Goal: Navigation & Orientation: Find specific page/section

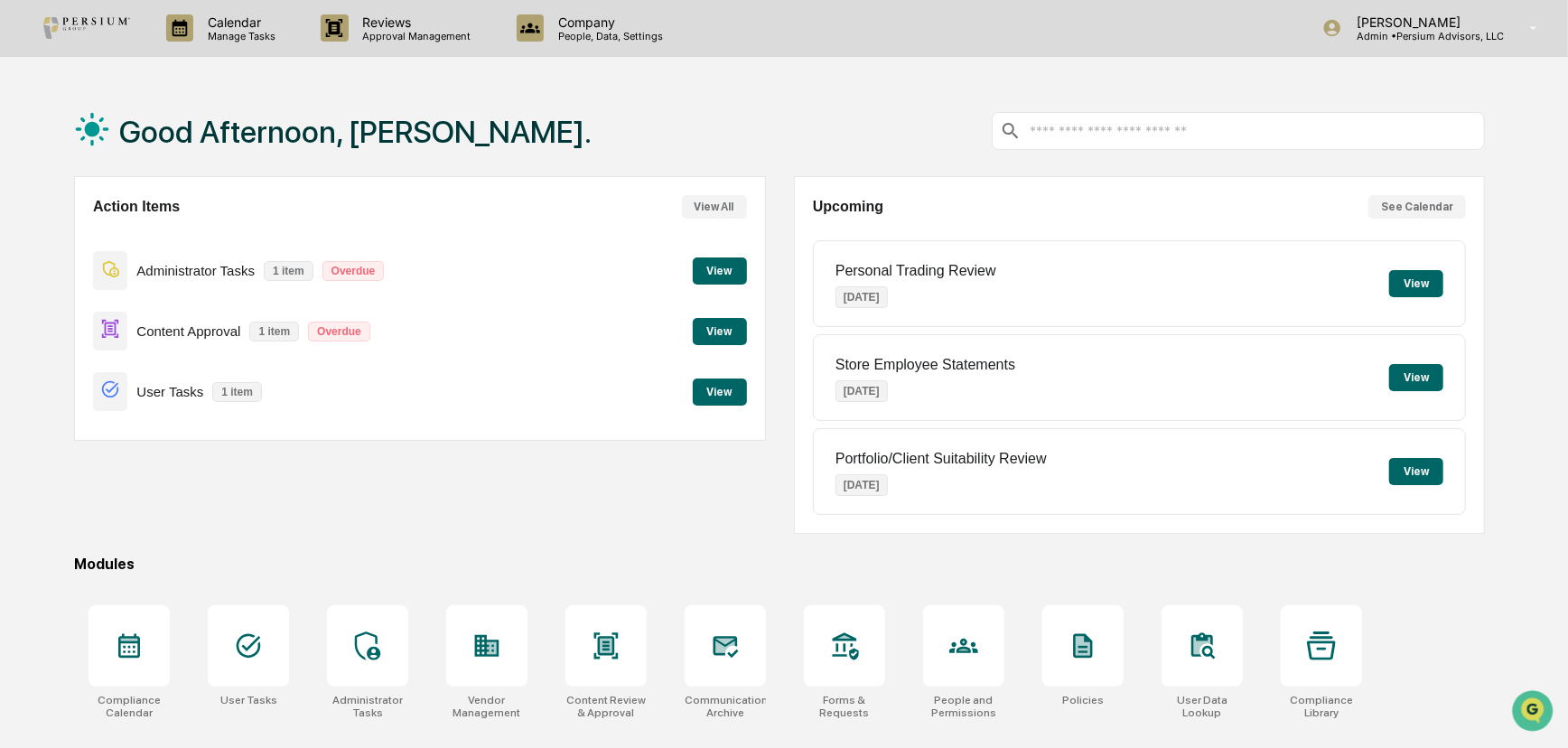
click at [710, 258] on button "View" at bounding box center [719, 271] width 54 height 27
click at [720, 331] on button "View" at bounding box center [719, 332] width 54 height 27
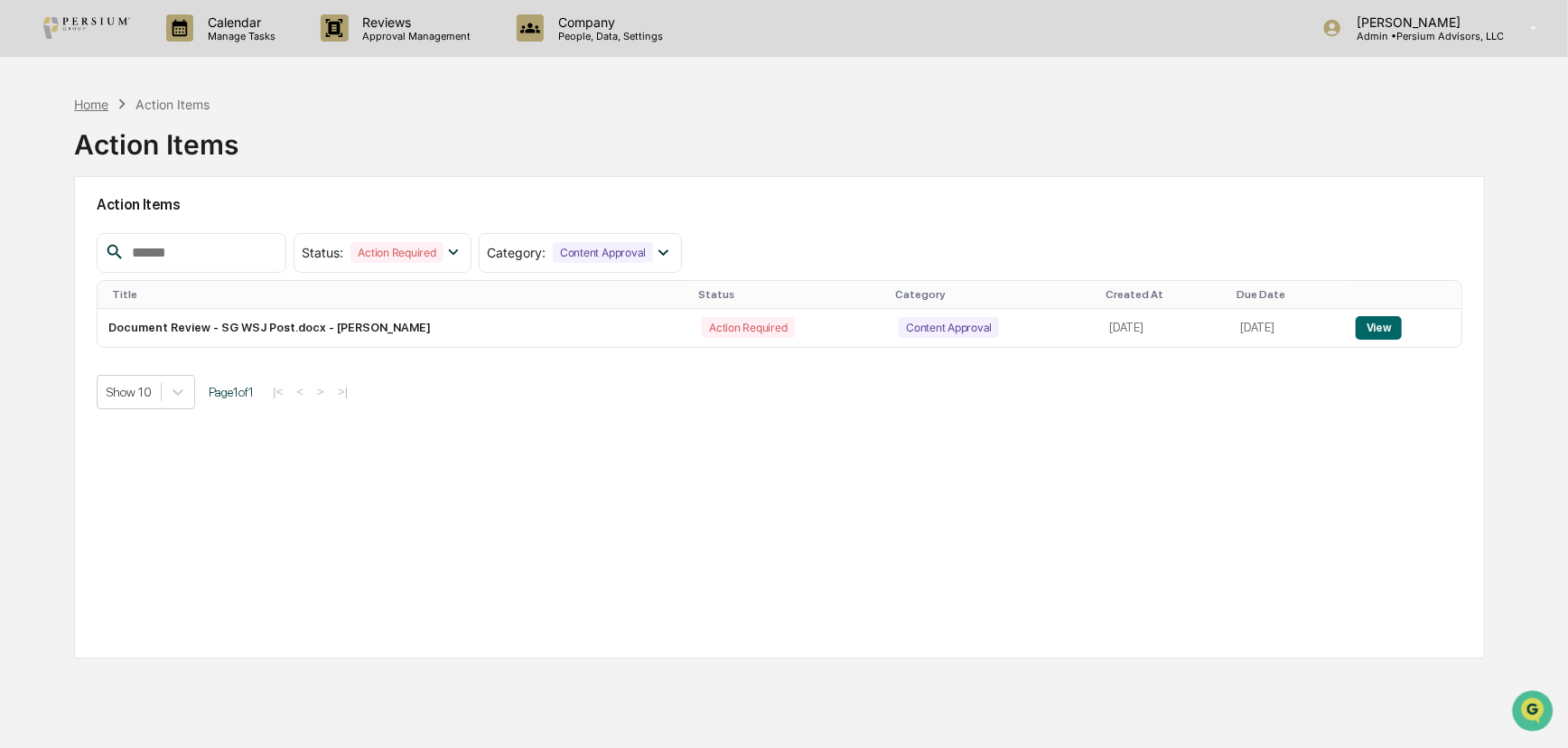
click at [91, 107] on div "Home" at bounding box center [91, 104] width 35 height 16
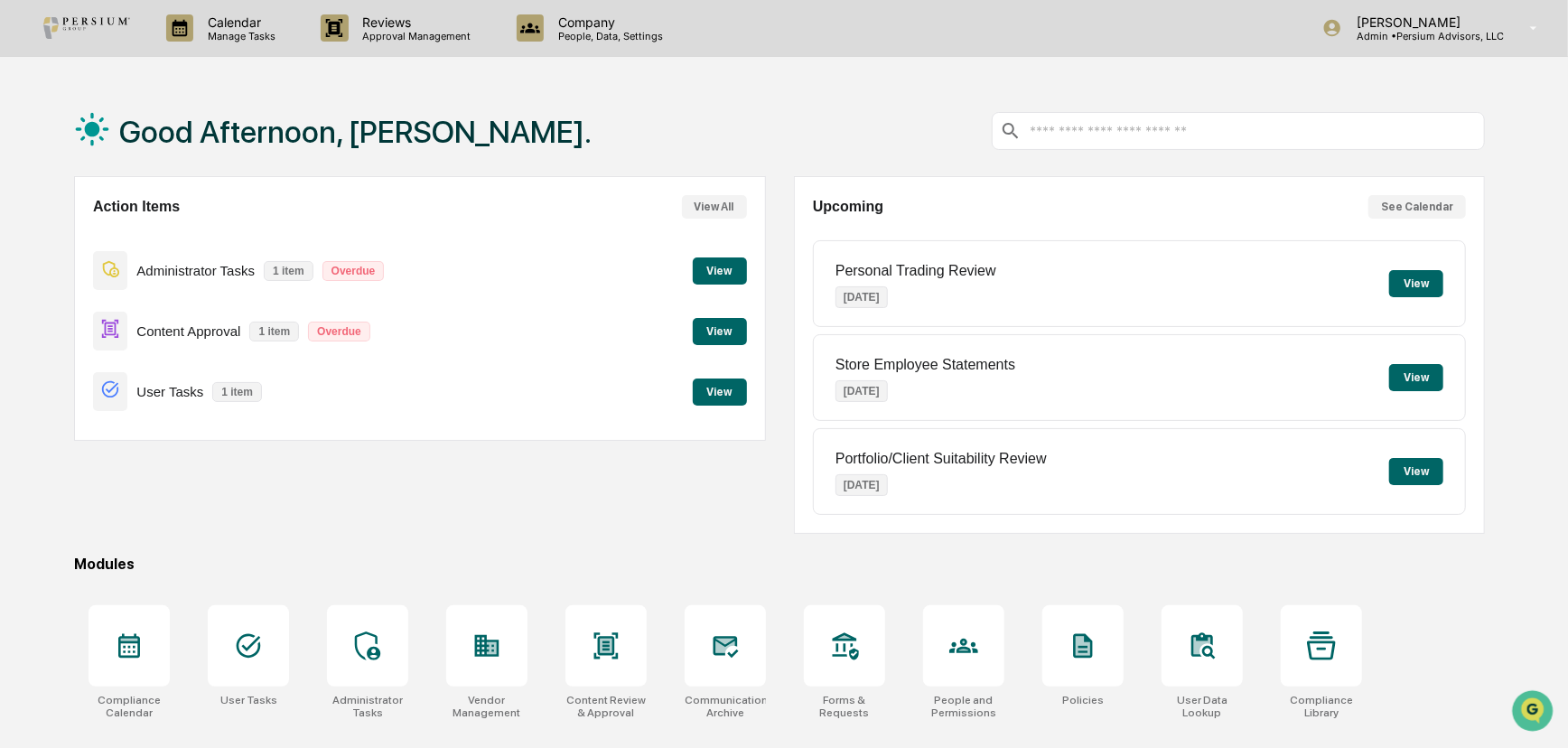
click at [217, 392] on p "1 item" at bounding box center [237, 392] width 49 height 20
click at [723, 390] on button "View" at bounding box center [719, 392] width 54 height 27
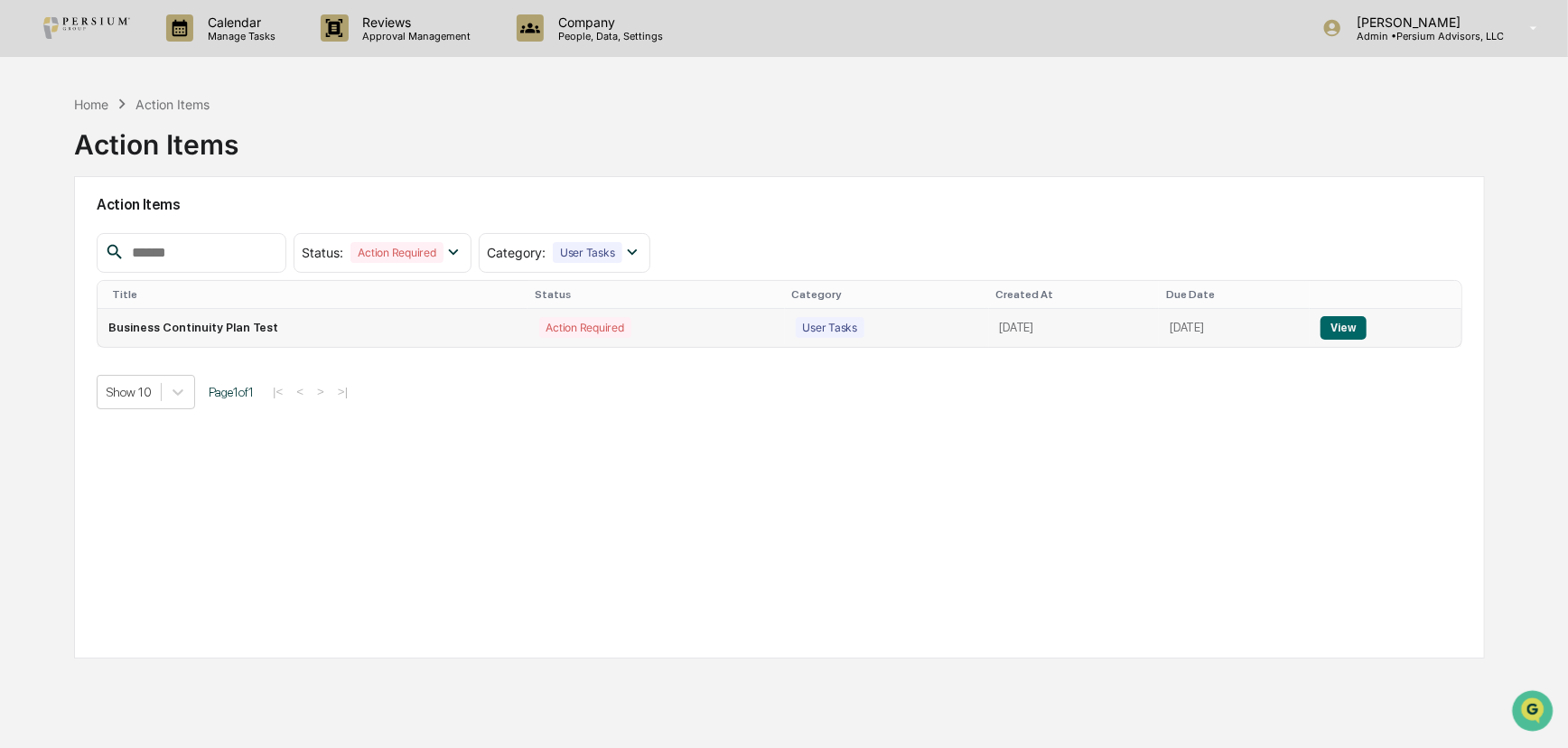
click at [795, 325] on div "User Tasks" at bounding box center [830, 327] width 69 height 21
click at [1358, 334] on button "View" at bounding box center [1343, 328] width 46 height 24
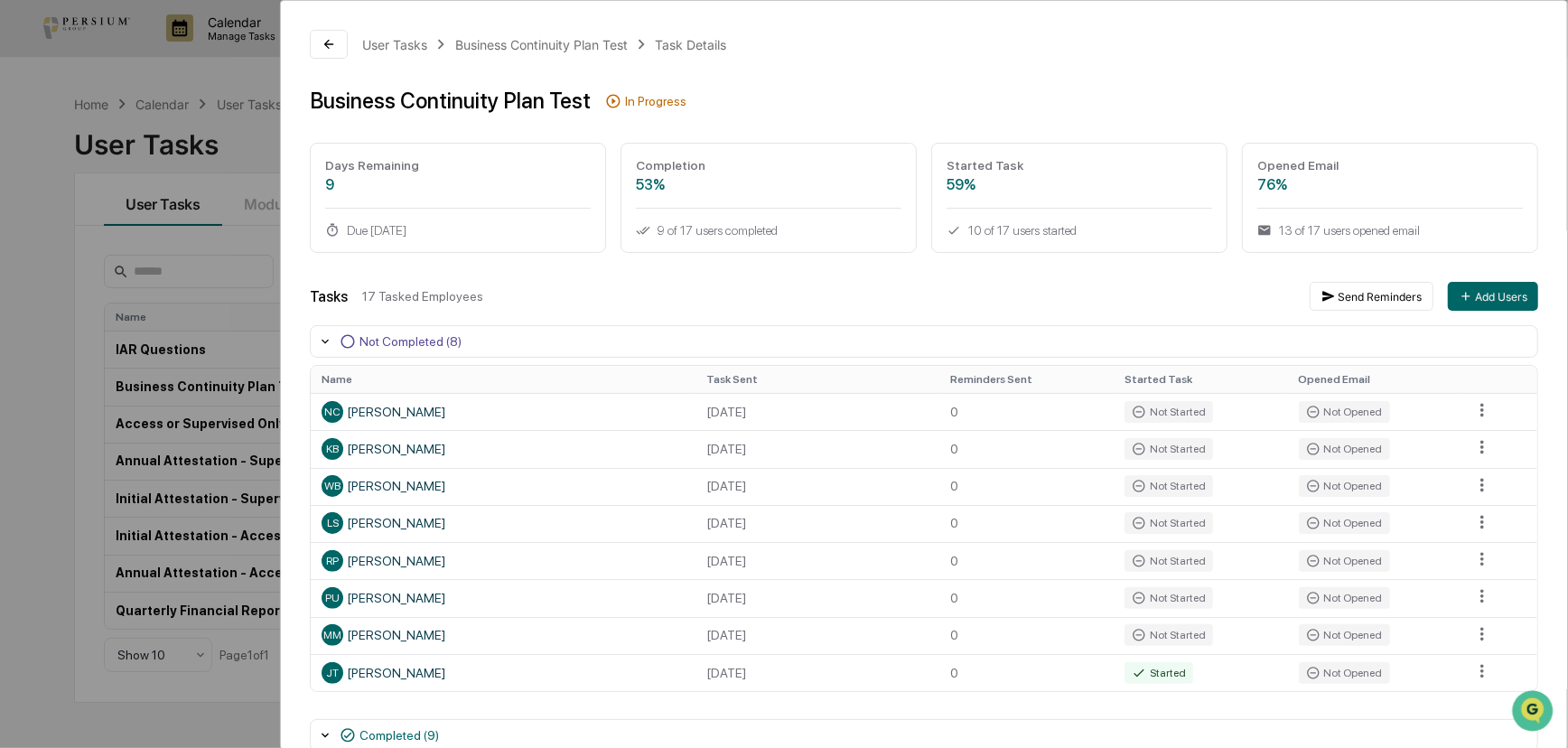
click at [663, 227] on div "9 of 17 users completed" at bounding box center [768, 230] width 266 height 15
click at [65, 276] on div "User Tasks Business Continuity Plan Test Task Details Business Continuity Plan …" at bounding box center [784, 374] width 1568 height 748
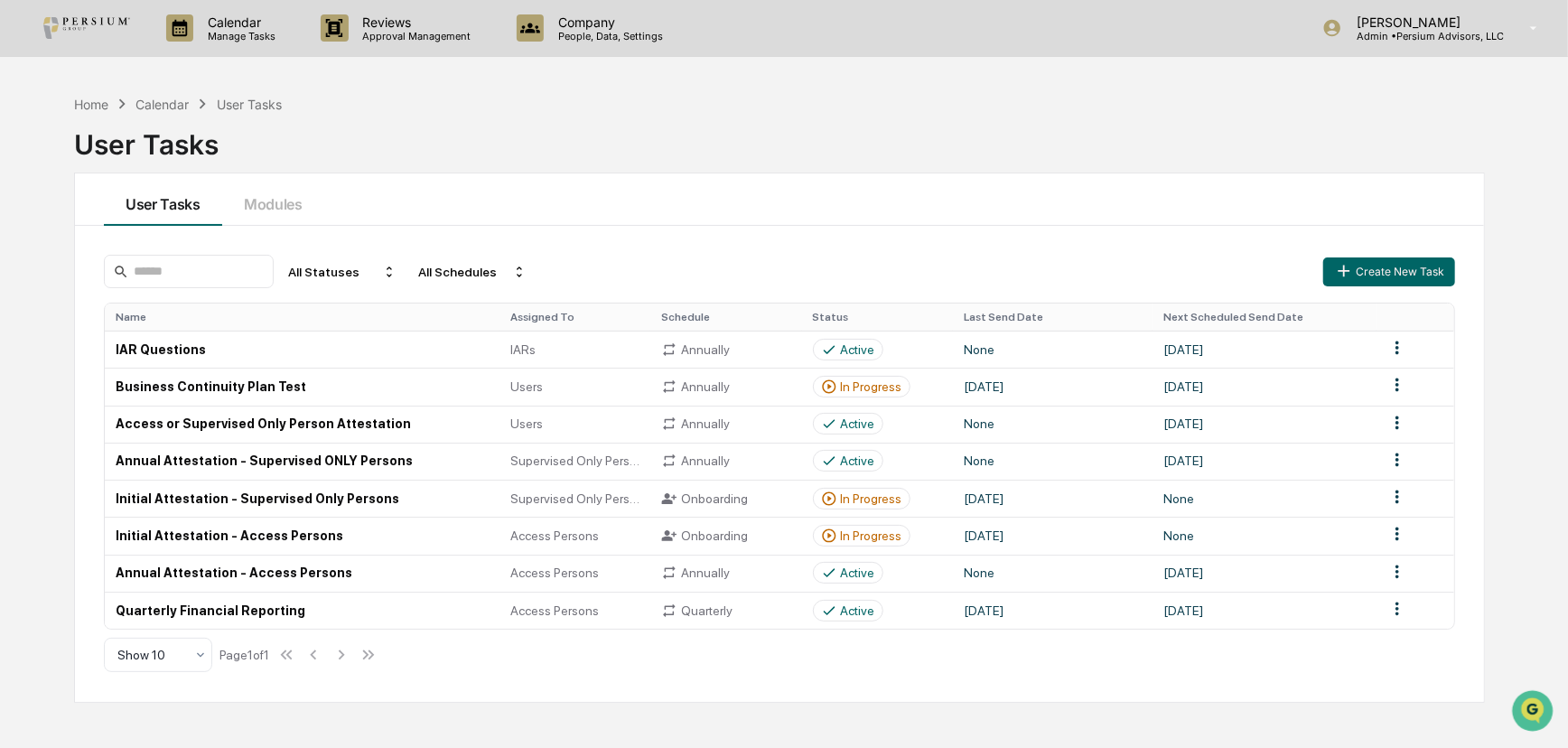
click at [750, 219] on div "User Tasks Modules" at bounding box center [779, 199] width 1409 height 52
click at [91, 104] on div "Home" at bounding box center [91, 104] width 35 height 16
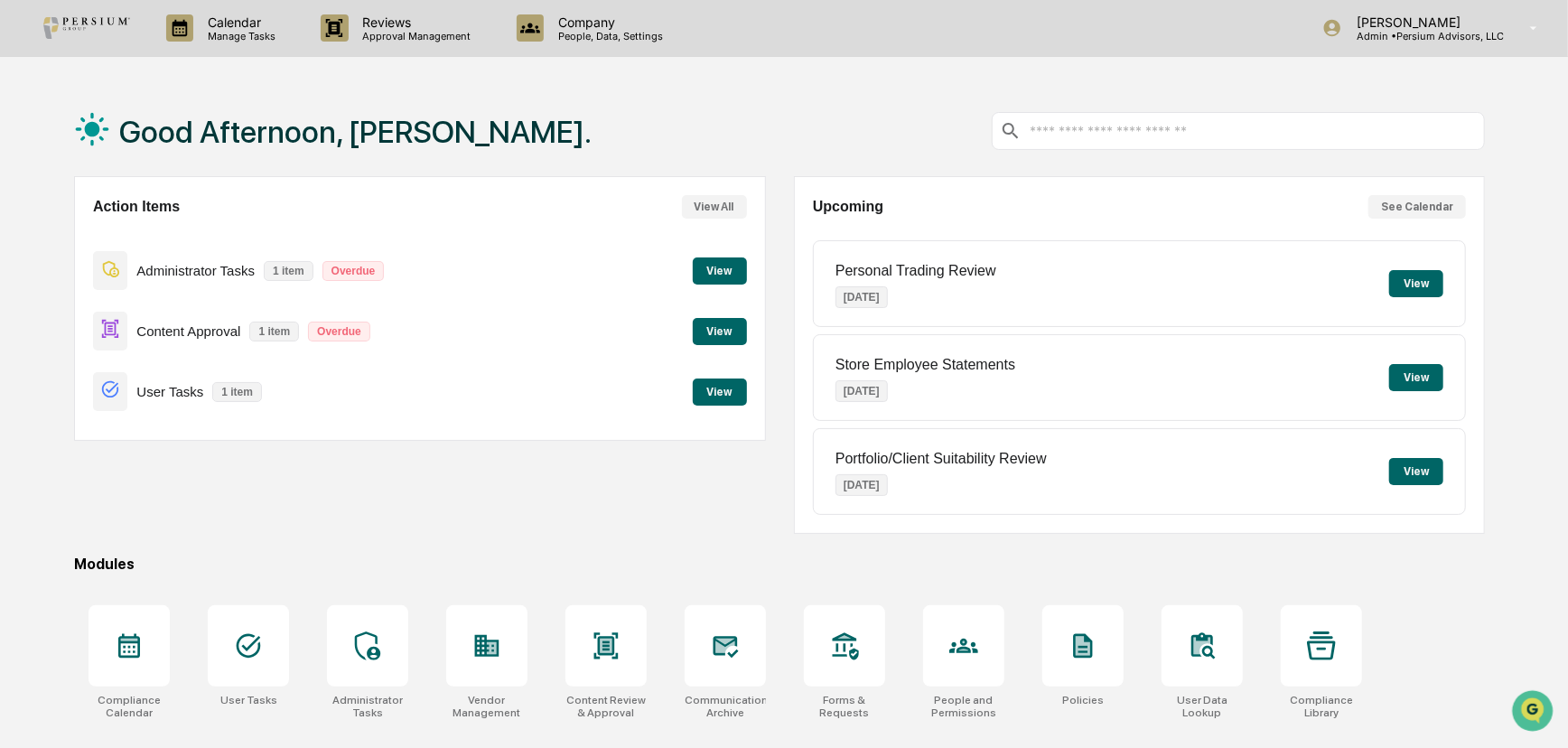
click at [732, 393] on button "View" at bounding box center [719, 392] width 54 height 27
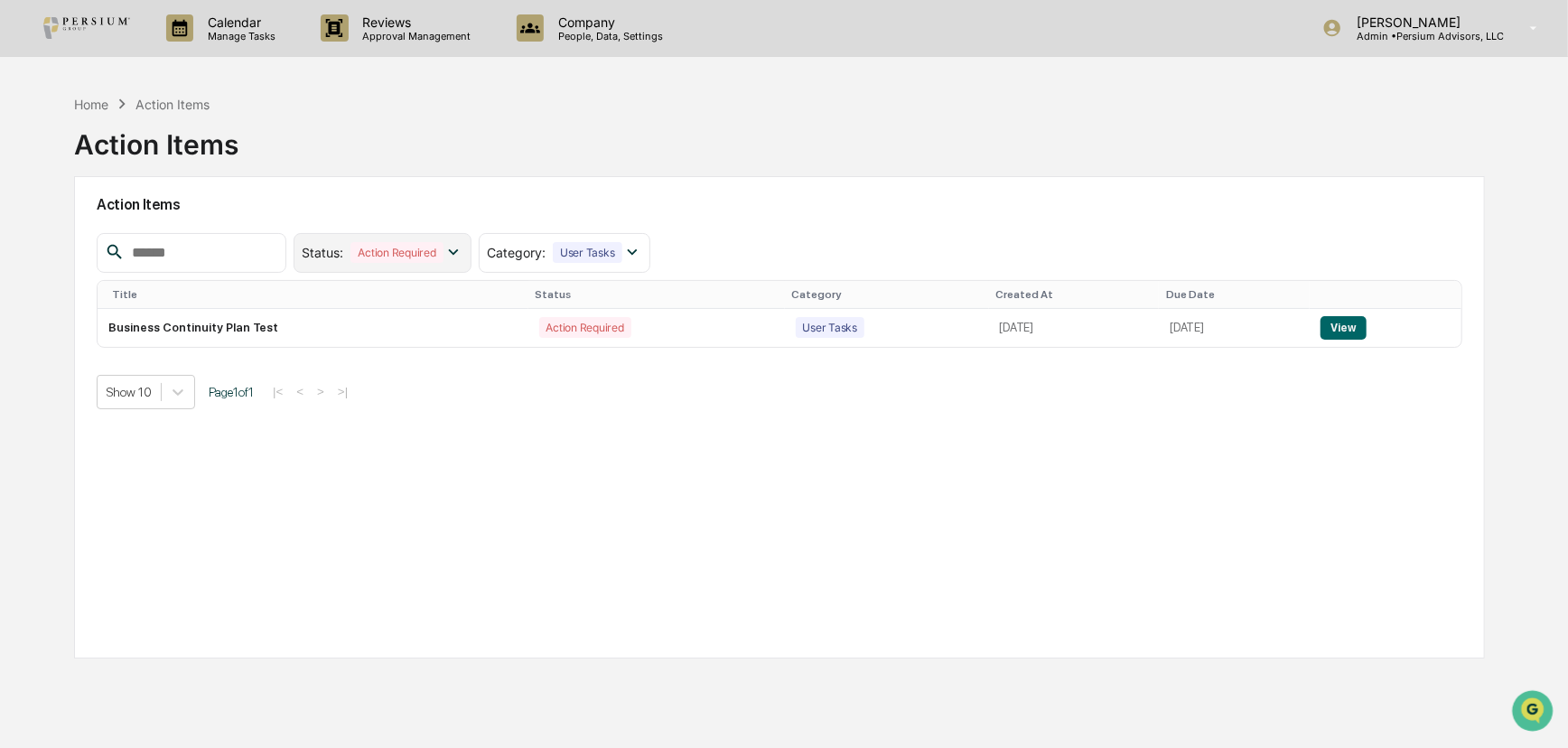
click at [443, 252] on div "Action Required" at bounding box center [396, 252] width 92 height 21
click at [325, 364] on div at bounding box center [317, 369] width 16 height 16
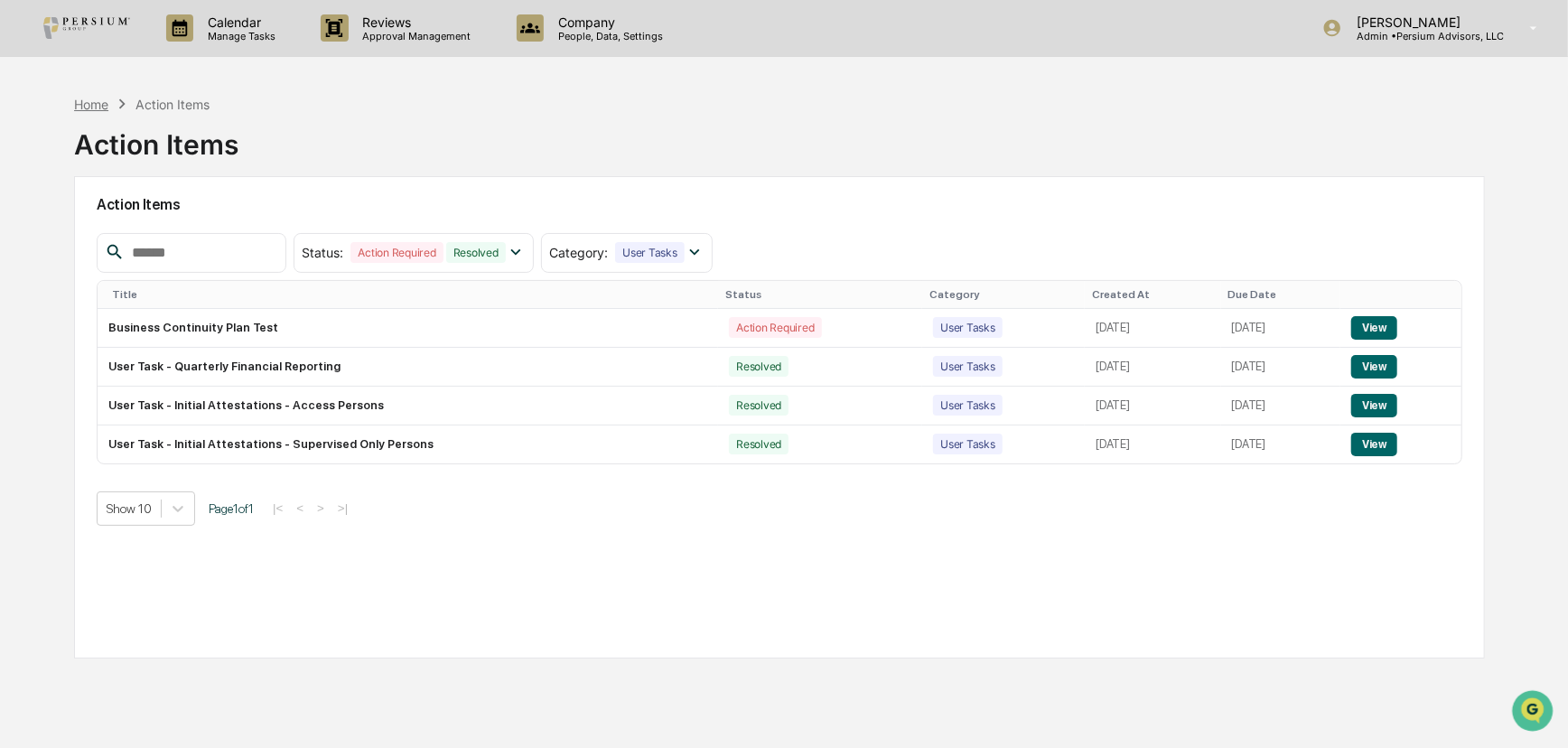
click at [89, 106] on div "Home" at bounding box center [91, 104] width 35 height 16
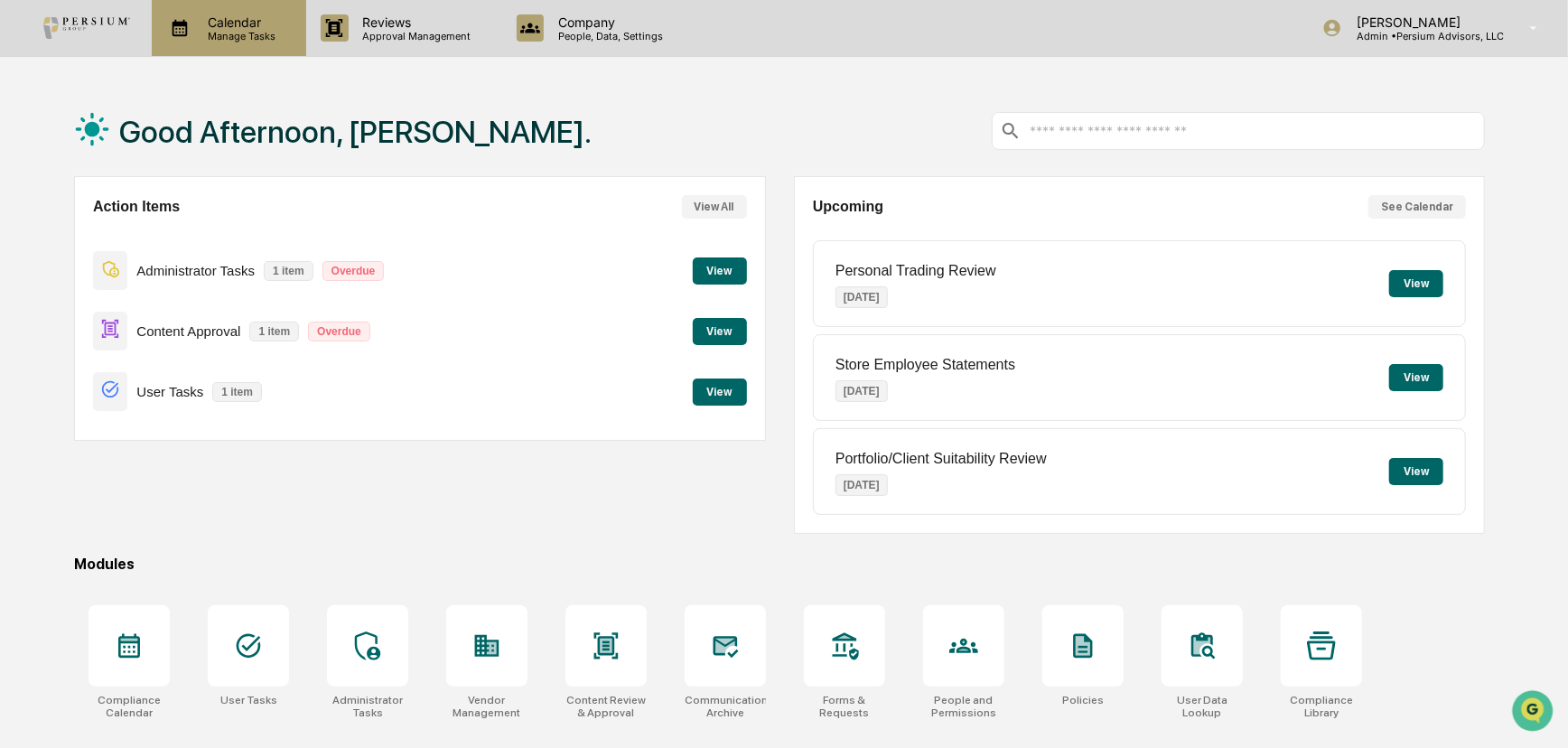
click at [267, 23] on p "Calendar" at bounding box center [239, 22] width 91 height 16
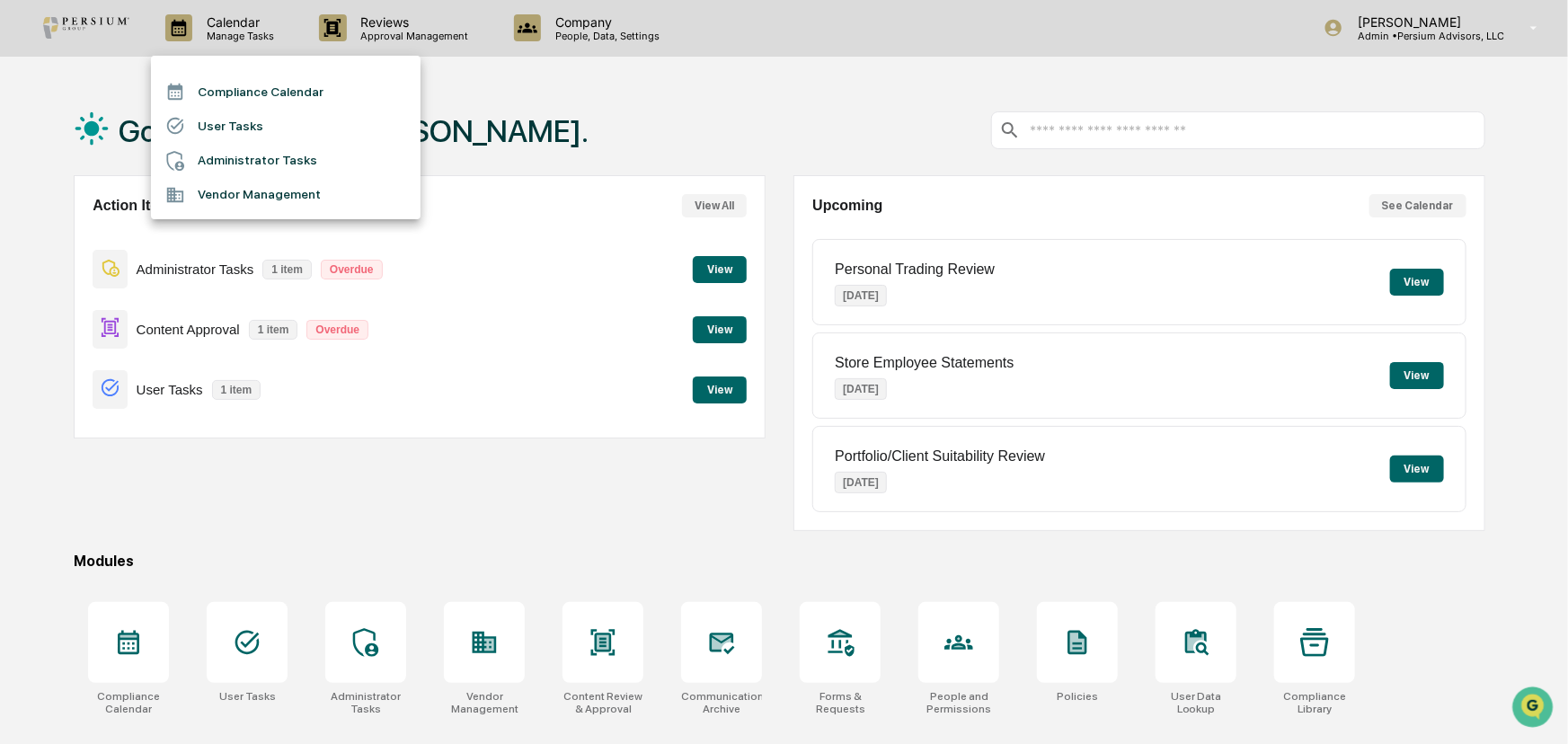
click at [225, 126] on li "User Tasks" at bounding box center [285, 126] width 270 height 35
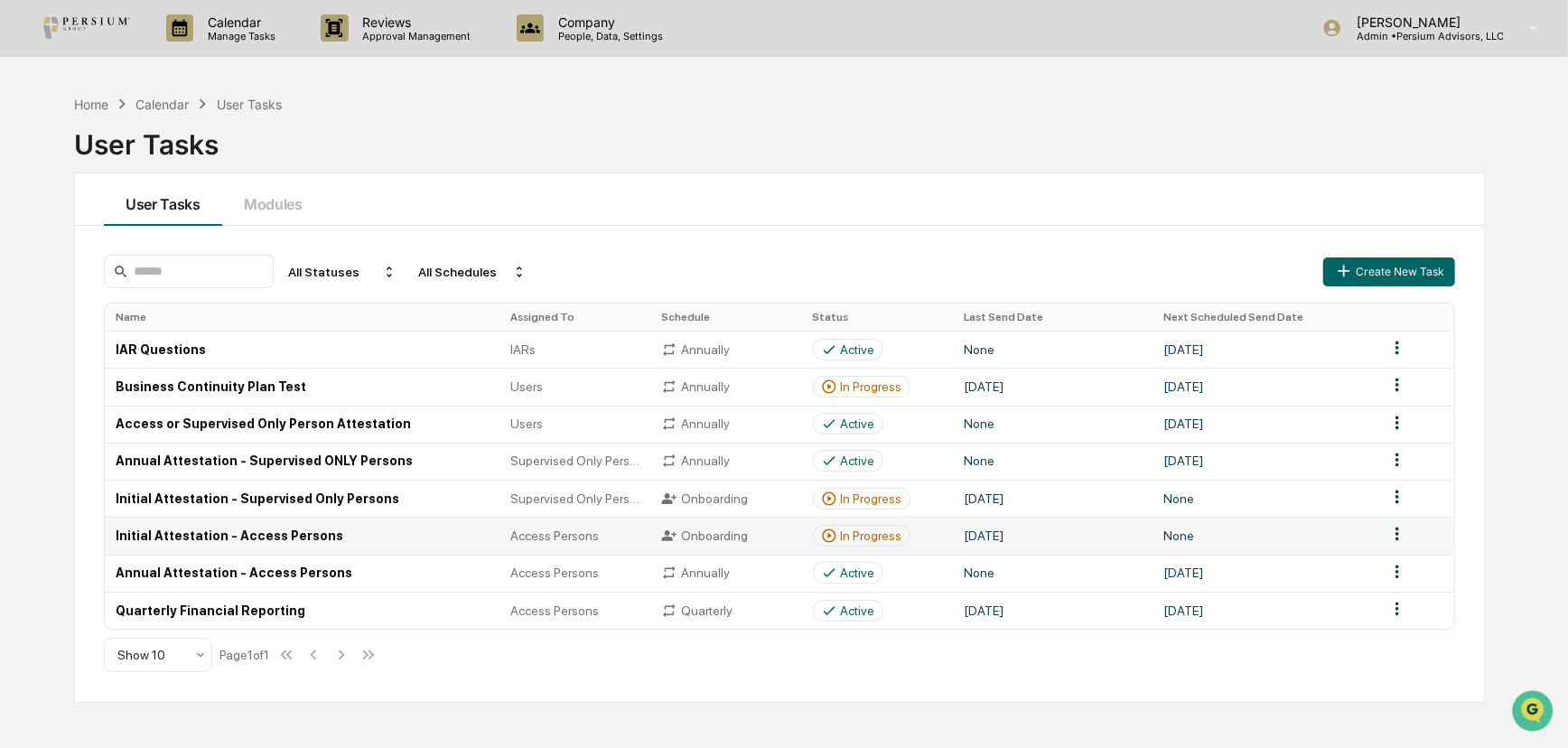
click at [847, 538] on div "In Progress" at bounding box center [871, 535] width 61 height 15
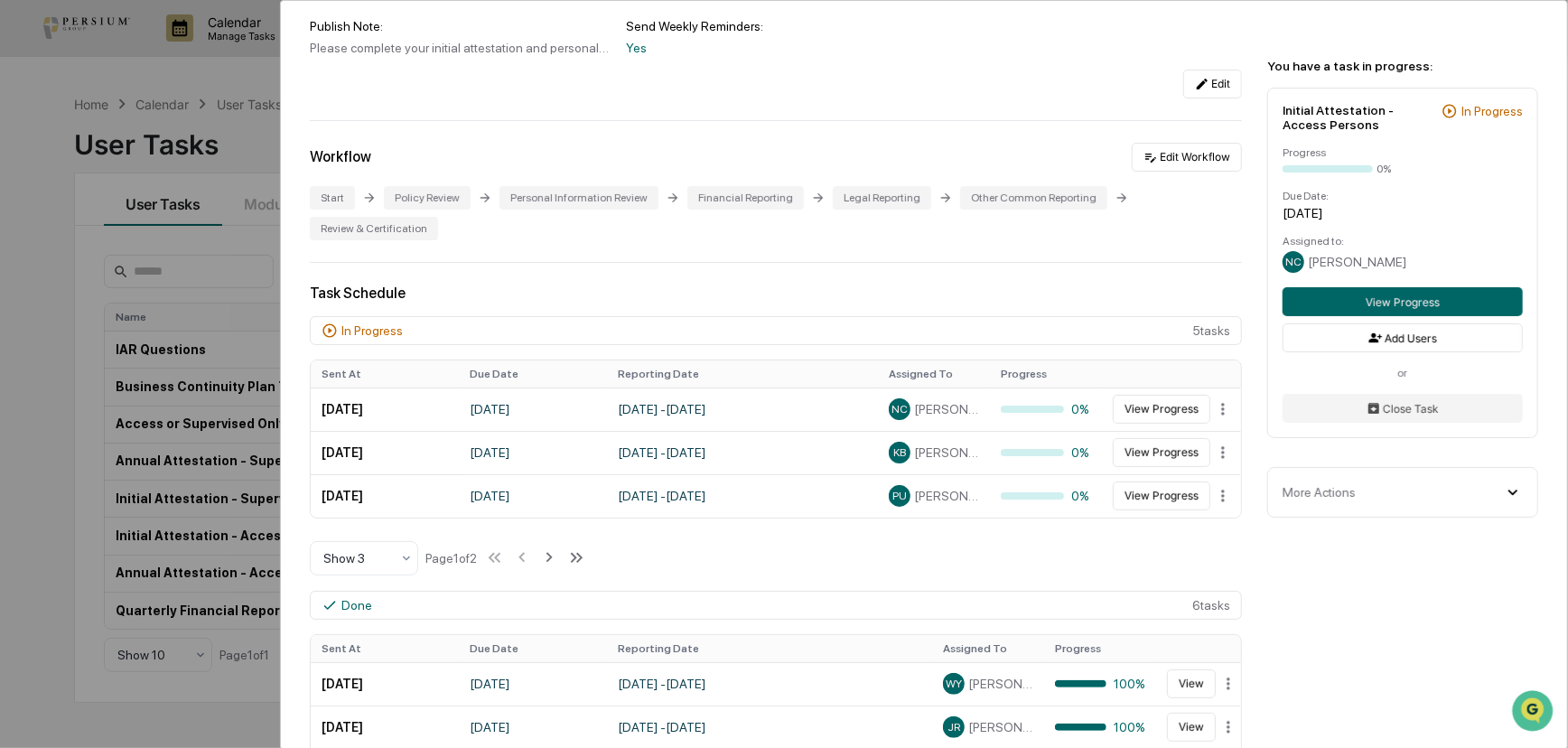
scroll to position [246, 0]
click at [1142, 394] on button "View Progress" at bounding box center [1161, 408] width 98 height 29
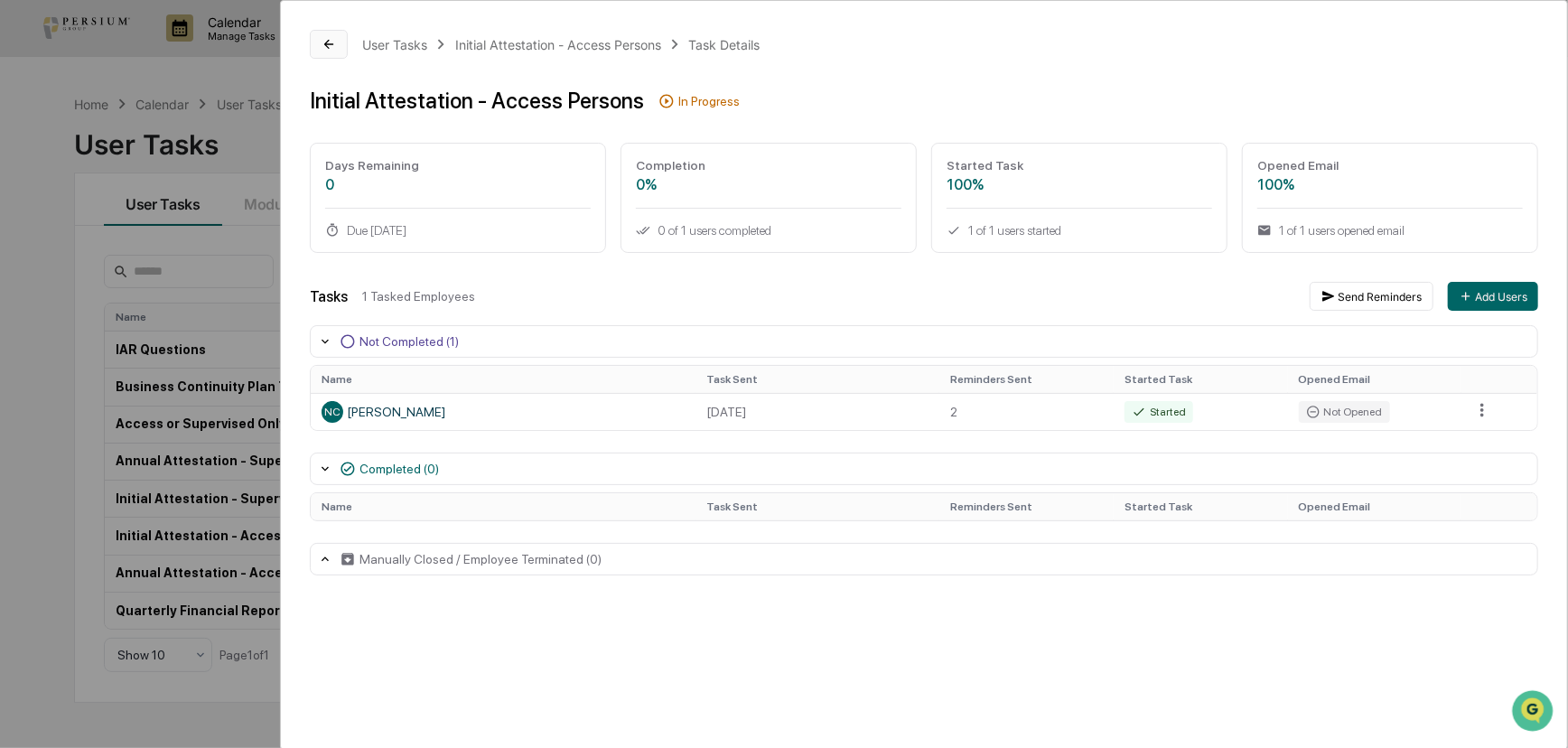
click at [320, 43] on button at bounding box center [329, 45] width 38 height 29
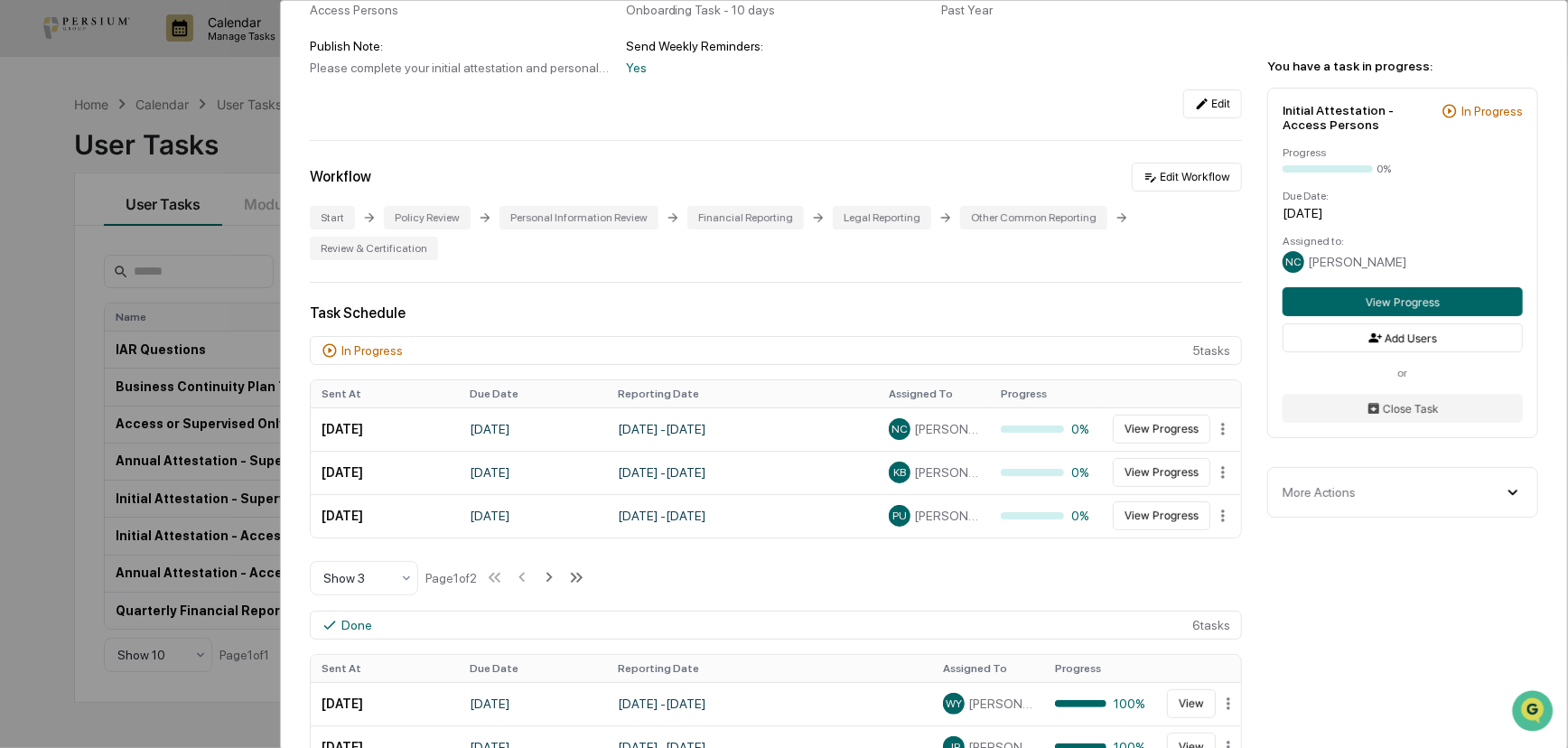
scroll to position [246, 0]
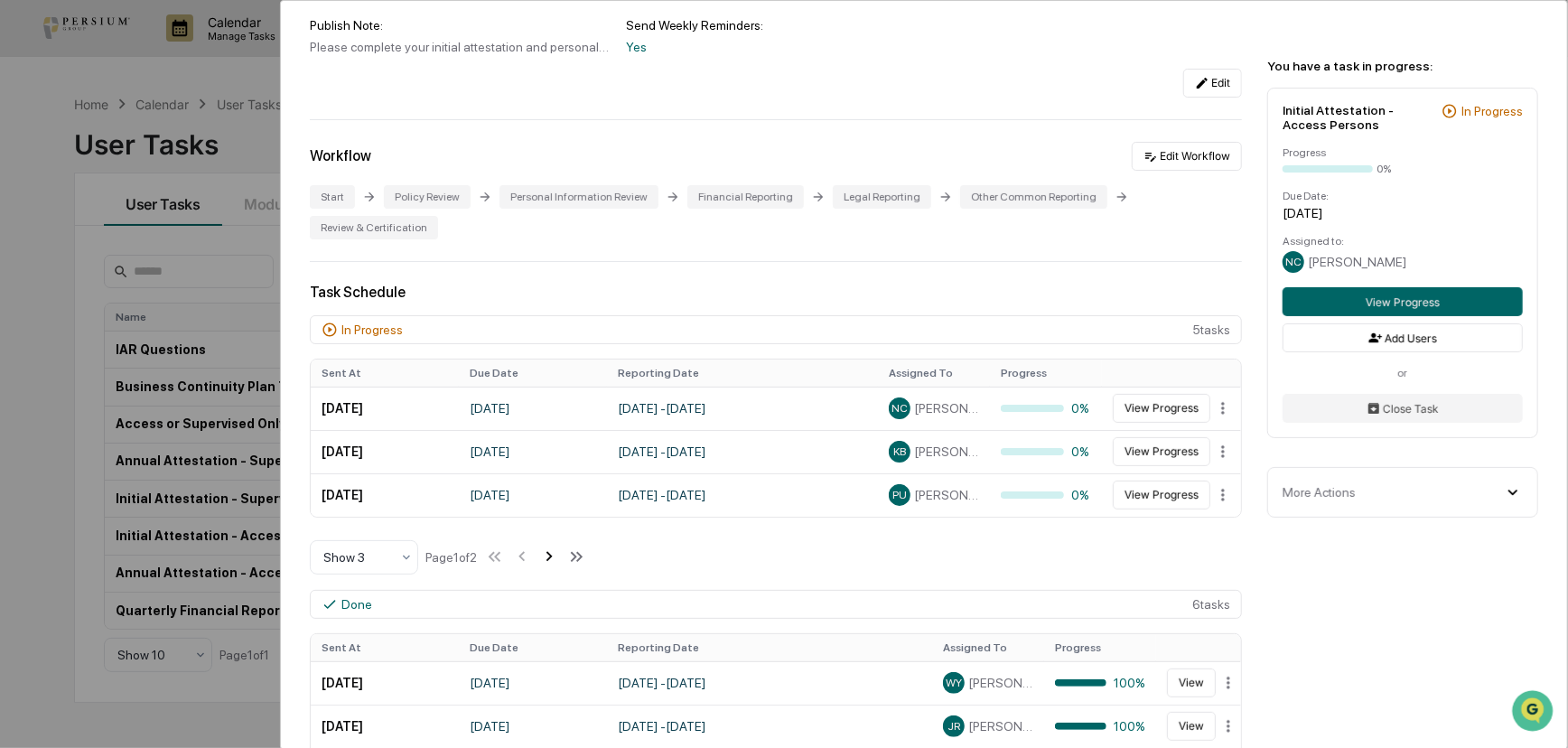
click at [552, 546] on icon at bounding box center [549, 556] width 20 height 20
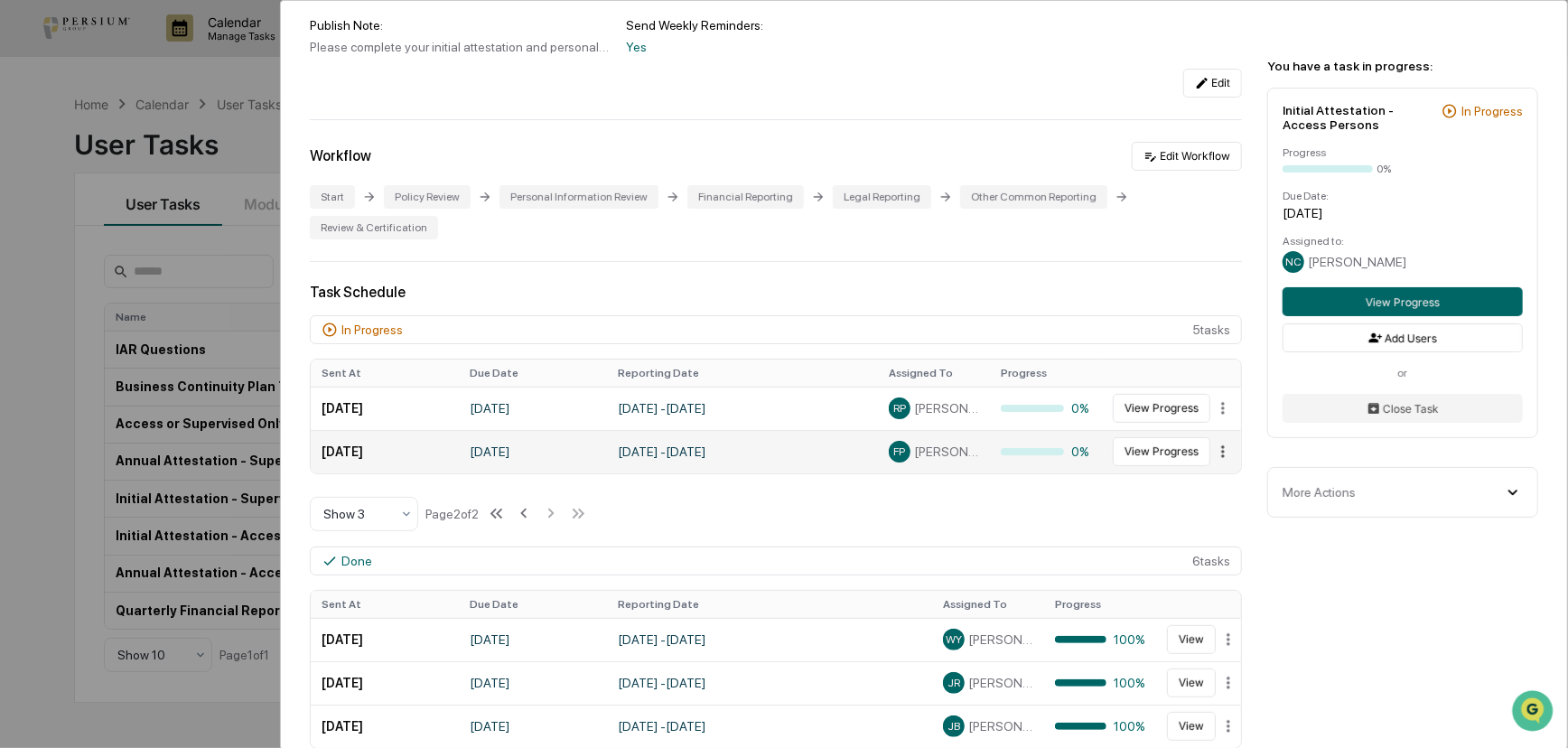
click at [1213, 427] on html "Calendar Manage Tasks Reviews Approval Management Company People, Data, Setting…" at bounding box center [784, 374] width 1568 height 748
click at [1068, 460] on html "Calendar Manage Tasks Reviews Approval Management Company People, Data, Setting…" at bounding box center [787, 374] width 1575 height 748
click at [530, 503] on icon at bounding box center [524, 513] width 20 height 20
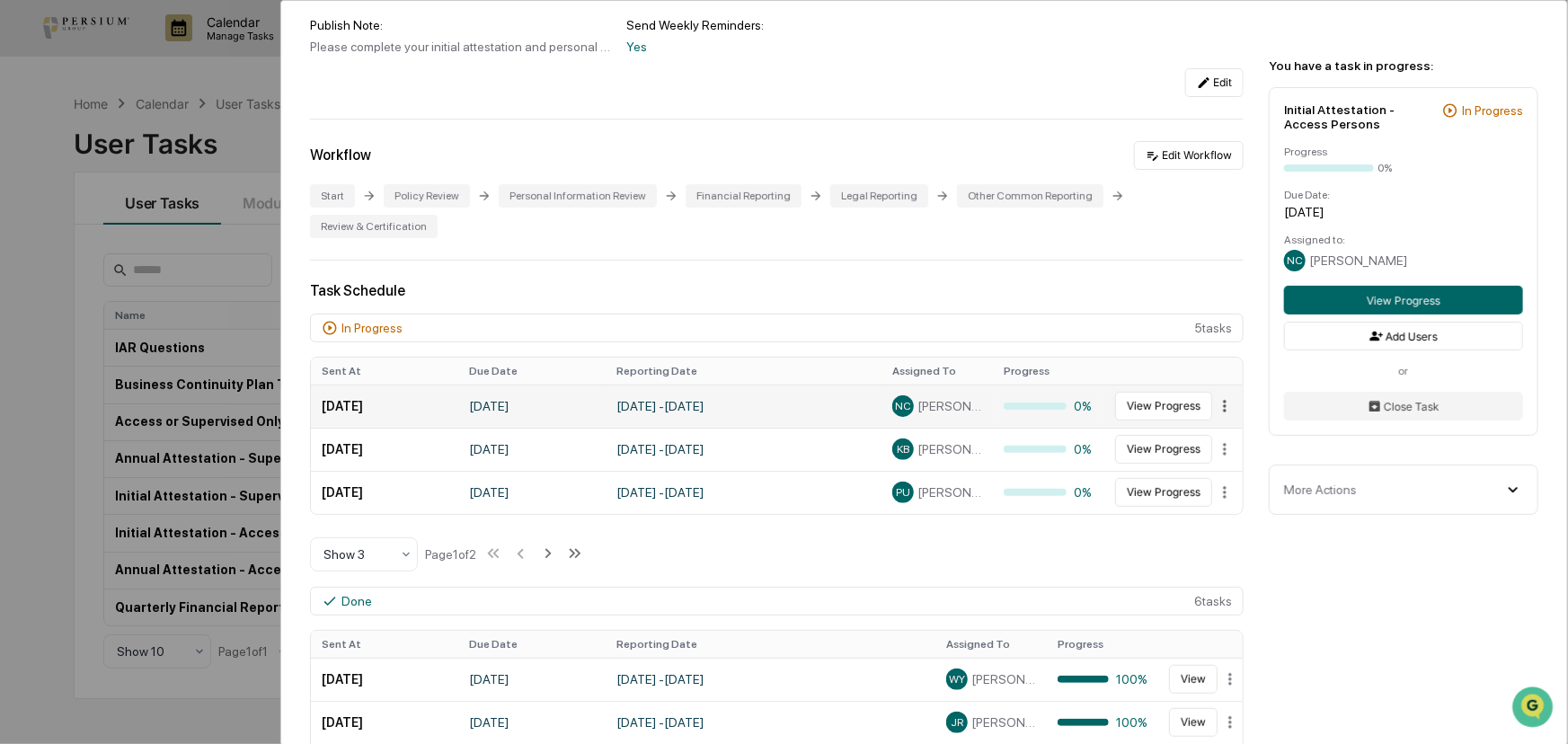
click at [1210, 373] on html "Calendar Manage Tasks Reviews Approval Management Company People, Data, Setting…" at bounding box center [784, 372] width 1568 height 744
click at [851, 304] on html "Calendar Manage Tasks Reviews Approval Management Company People, Data, Setting…" at bounding box center [784, 372] width 1568 height 744
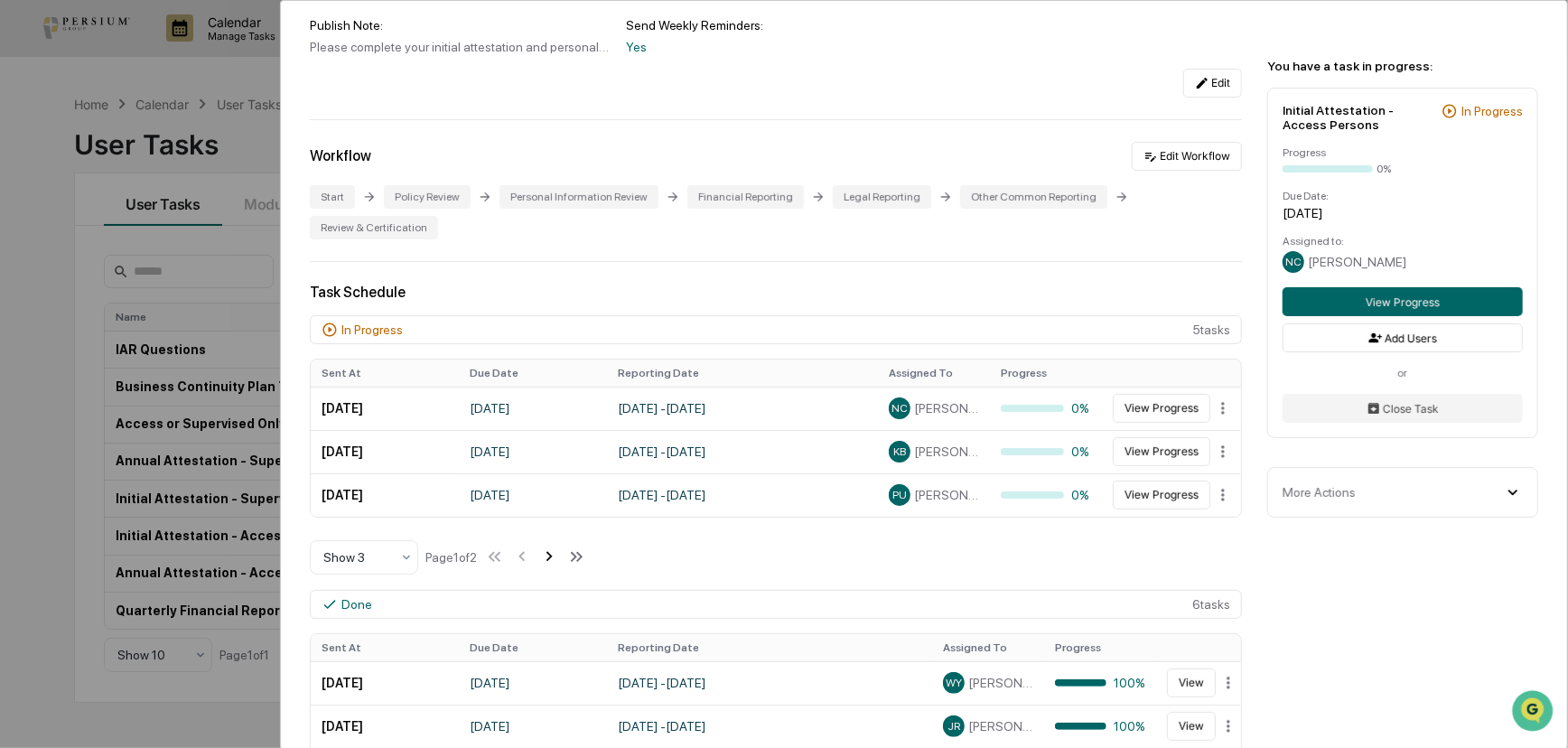
click at [556, 546] on icon at bounding box center [549, 556] width 20 height 20
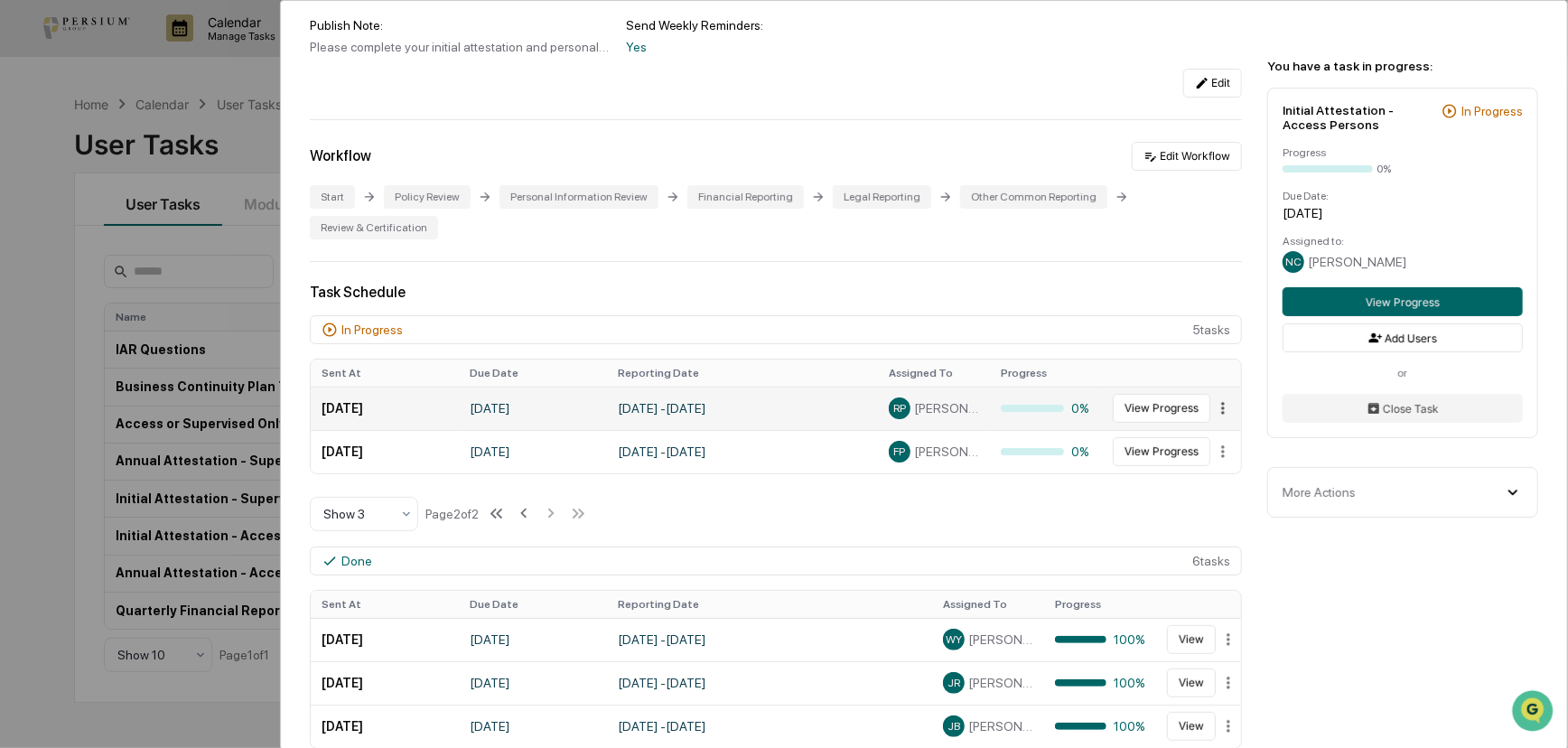
click at [1217, 385] on html "Calendar Manage Tasks Reviews Approval Management Company People, Data, Setting…" at bounding box center [784, 374] width 1568 height 748
click at [742, 370] on html "Calendar Manage Tasks Reviews Approval Management Company People, Data, Setting…" at bounding box center [787, 374] width 1575 height 748
click at [613, 386] on td "[DATE] - [DATE]" at bounding box center [742, 407] width 271 height 43
click at [522, 503] on icon at bounding box center [524, 513] width 20 height 20
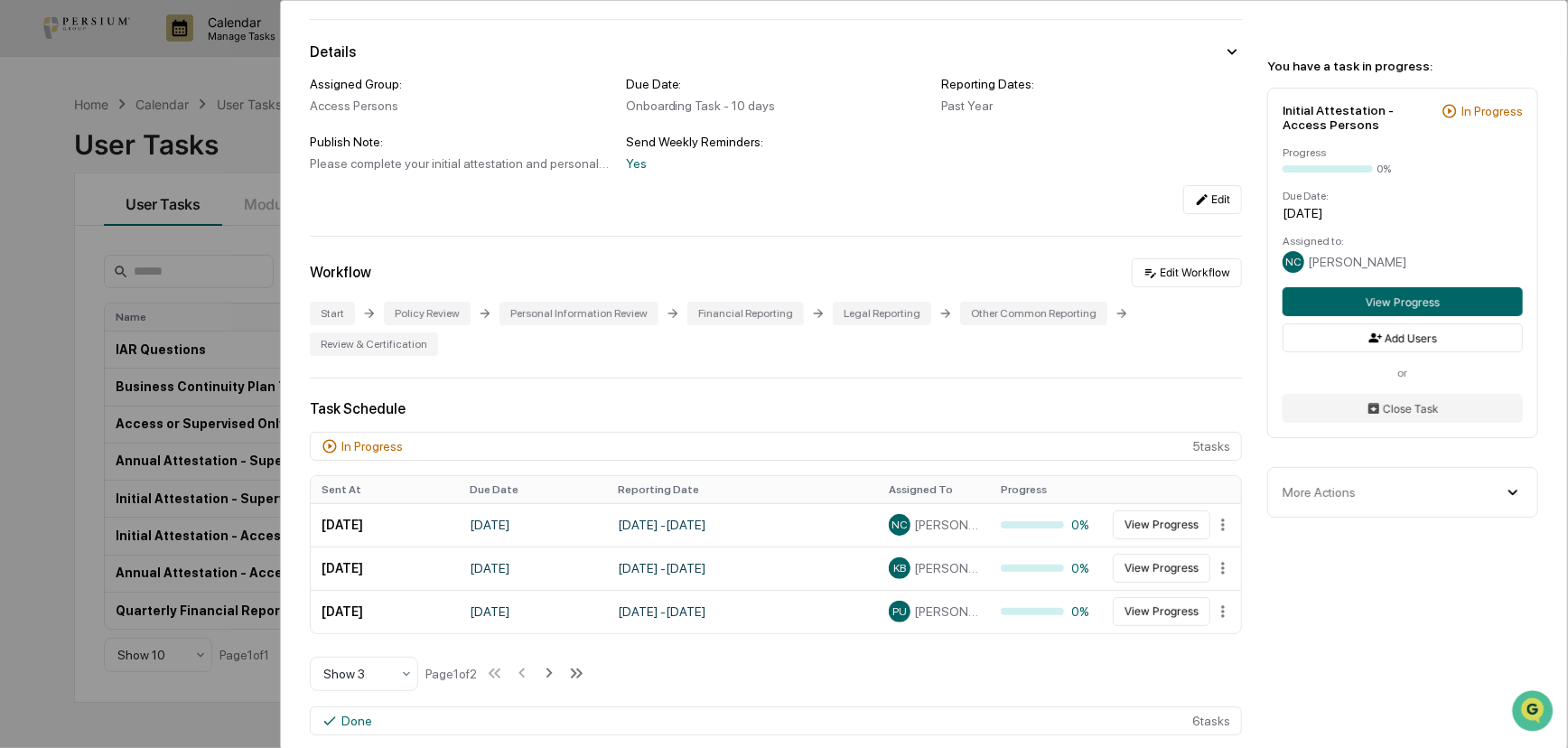
scroll to position [0, 0]
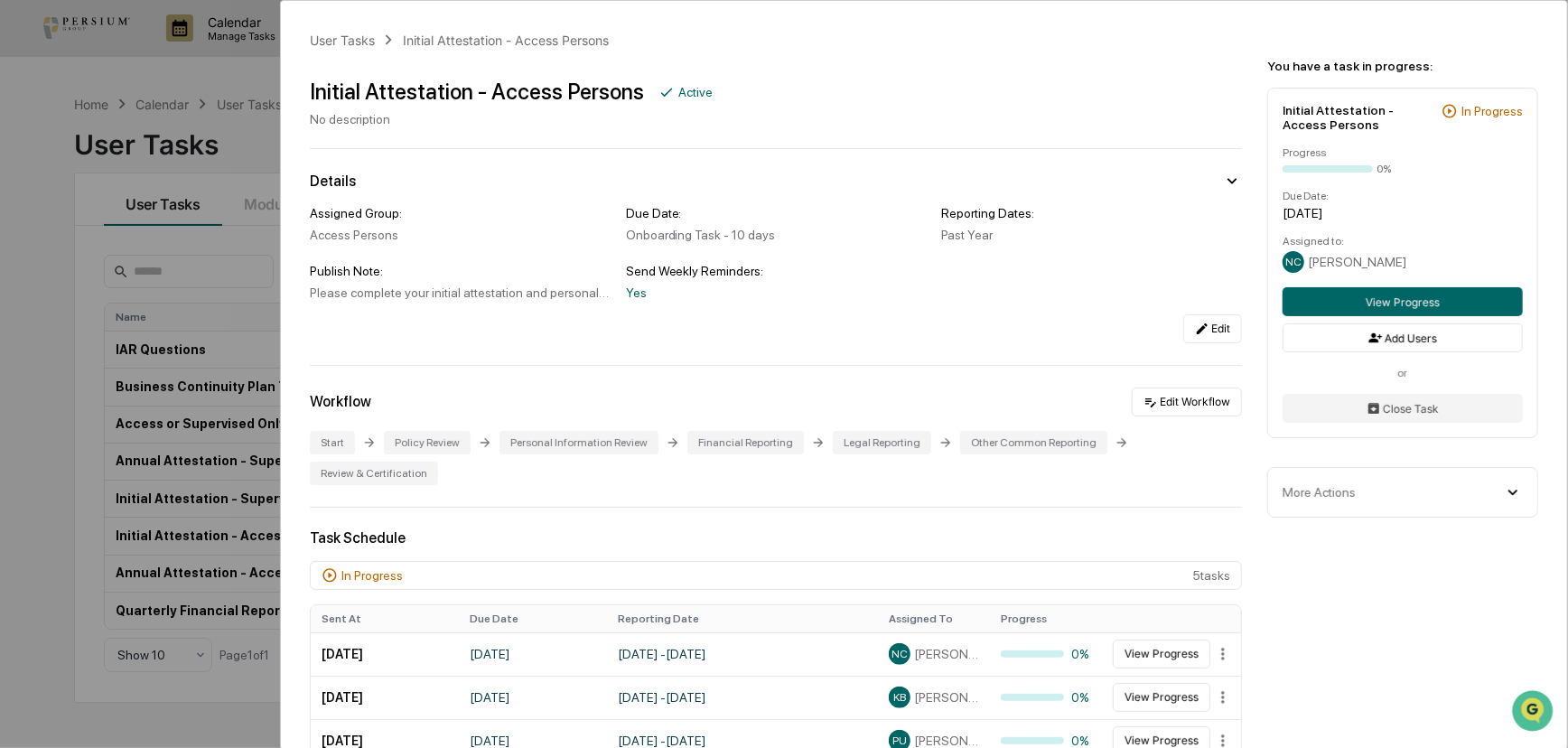
click at [77, 289] on div "User Tasks Initial Attestation - Access Persons Initial Attestation - Access Pe…" at bounding box center [784, 374] width 1568 height 748
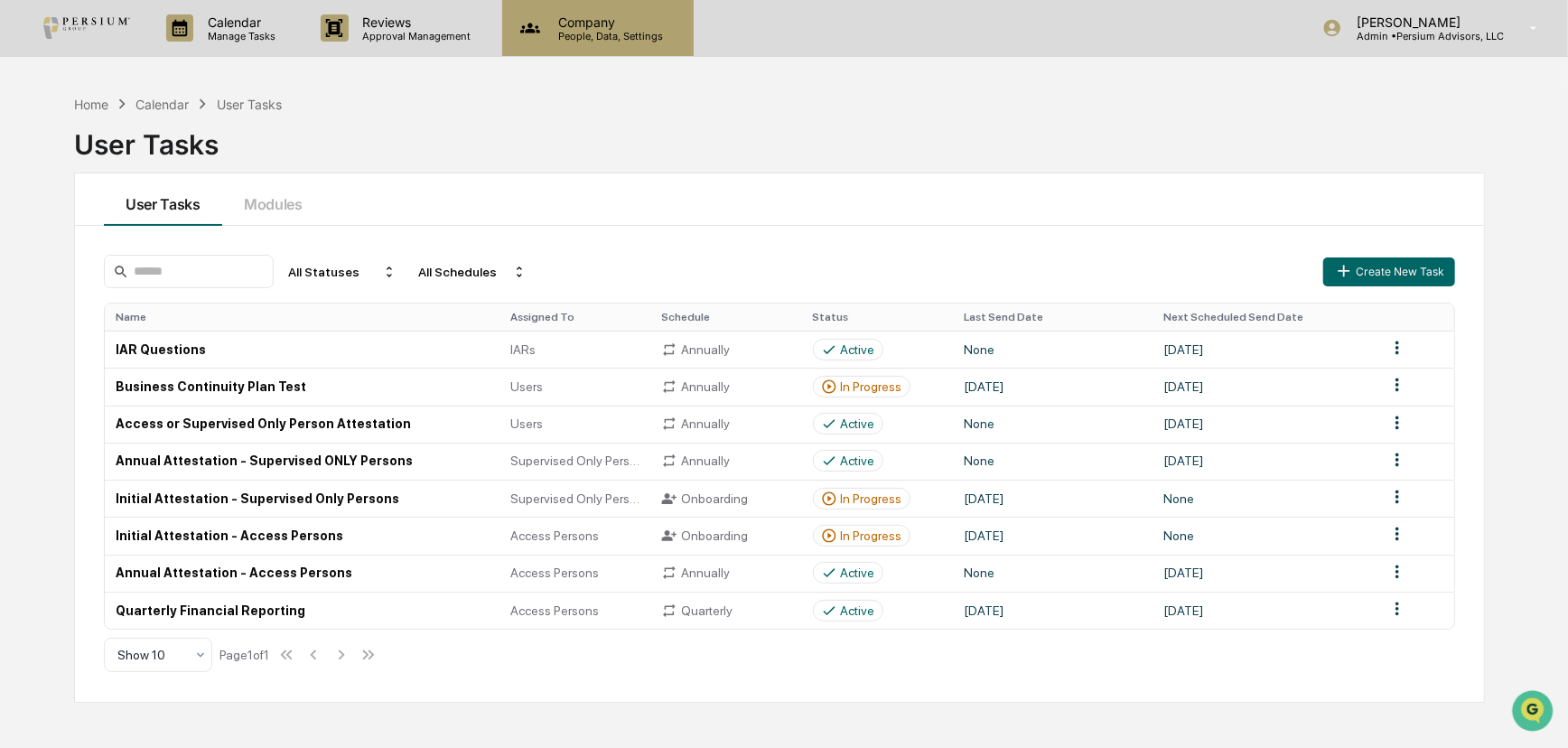
click at [627, 26] on p "Company" at bounding box center [607, 22] width 128 height 16
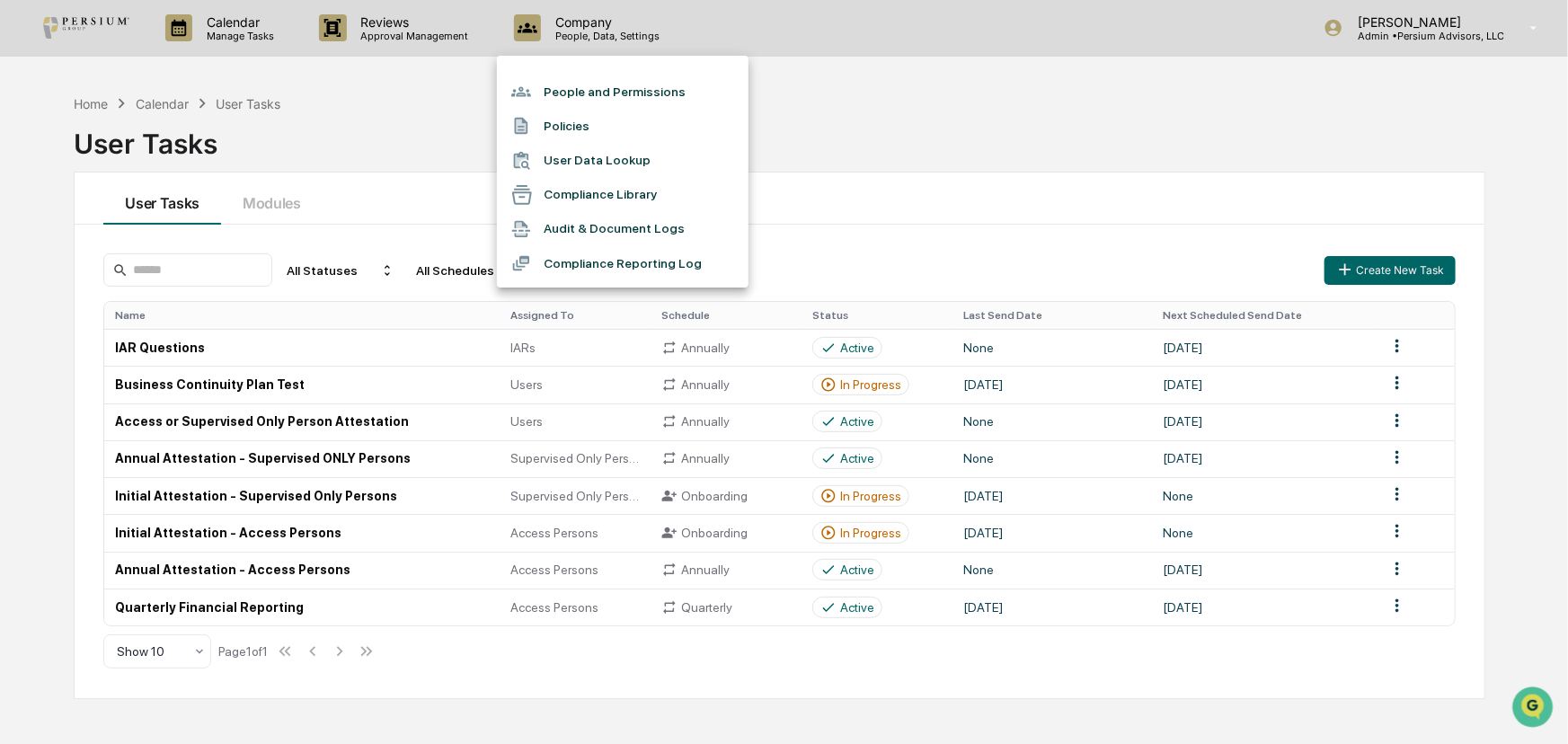
click at [598, 96] on li "People and Permissions" at bounding box center [623, 92] width 252 height 35
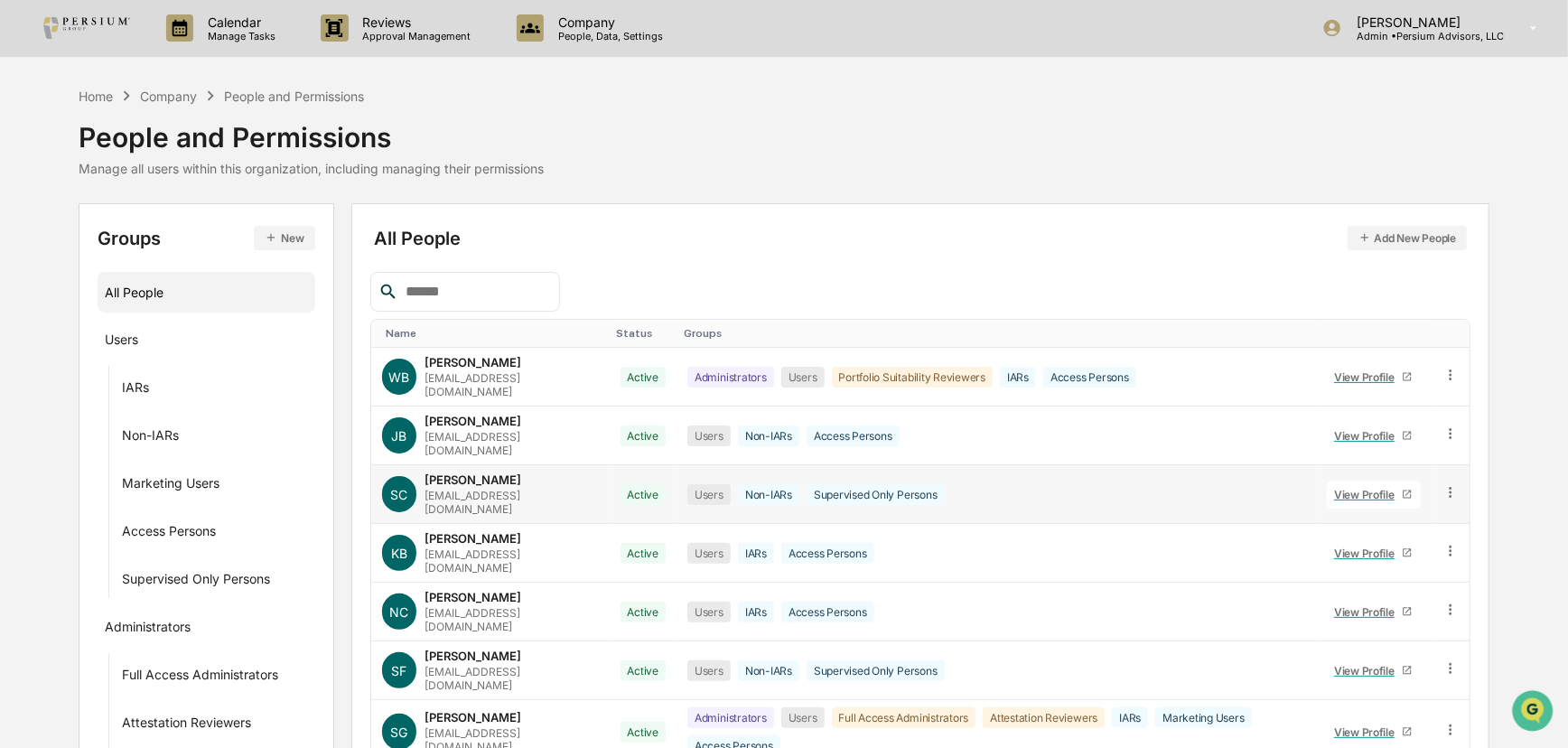
scroll to position [216, 0]
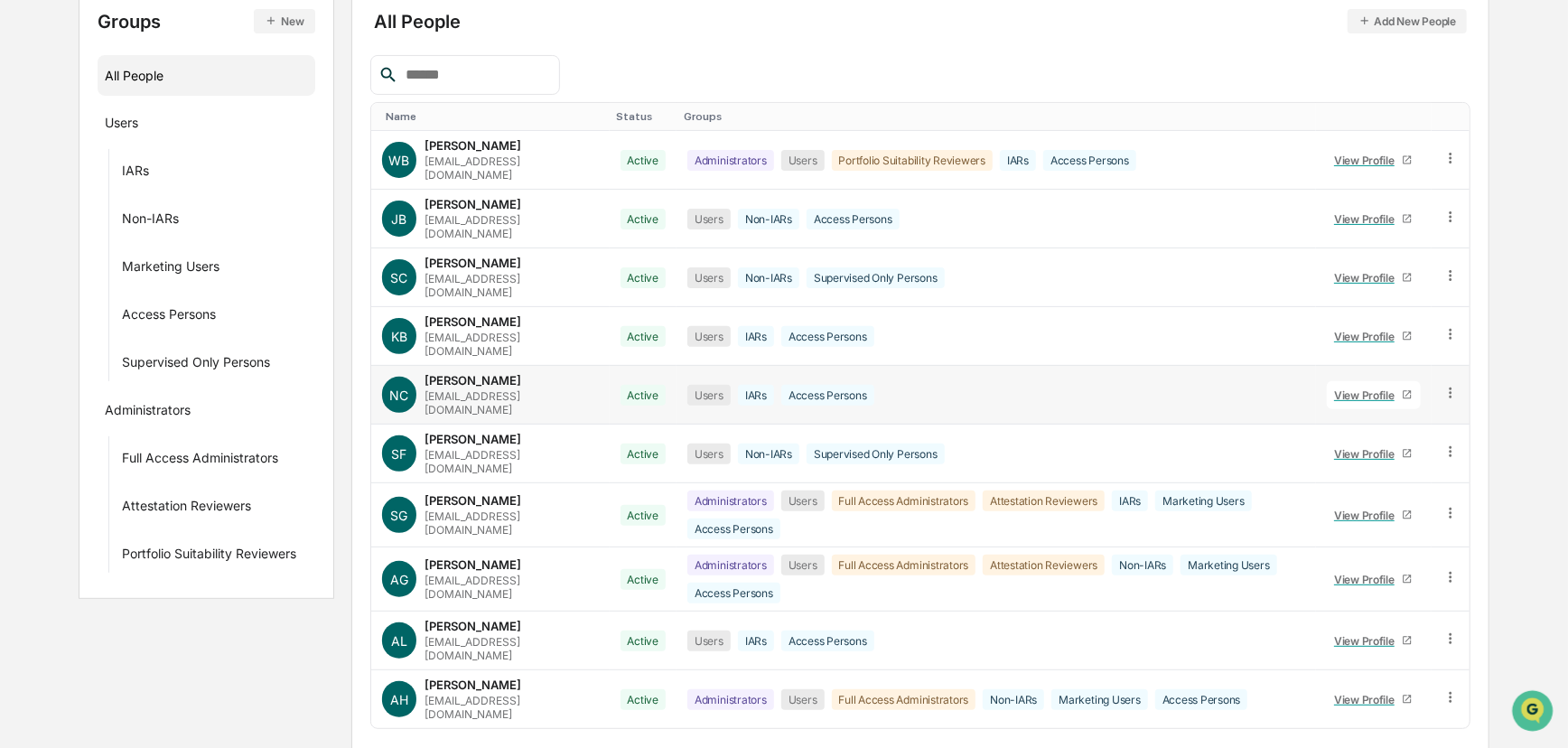
click at [1354, 388] on div "View Profile" at bounding box center [1367, 395] width 68 height 14
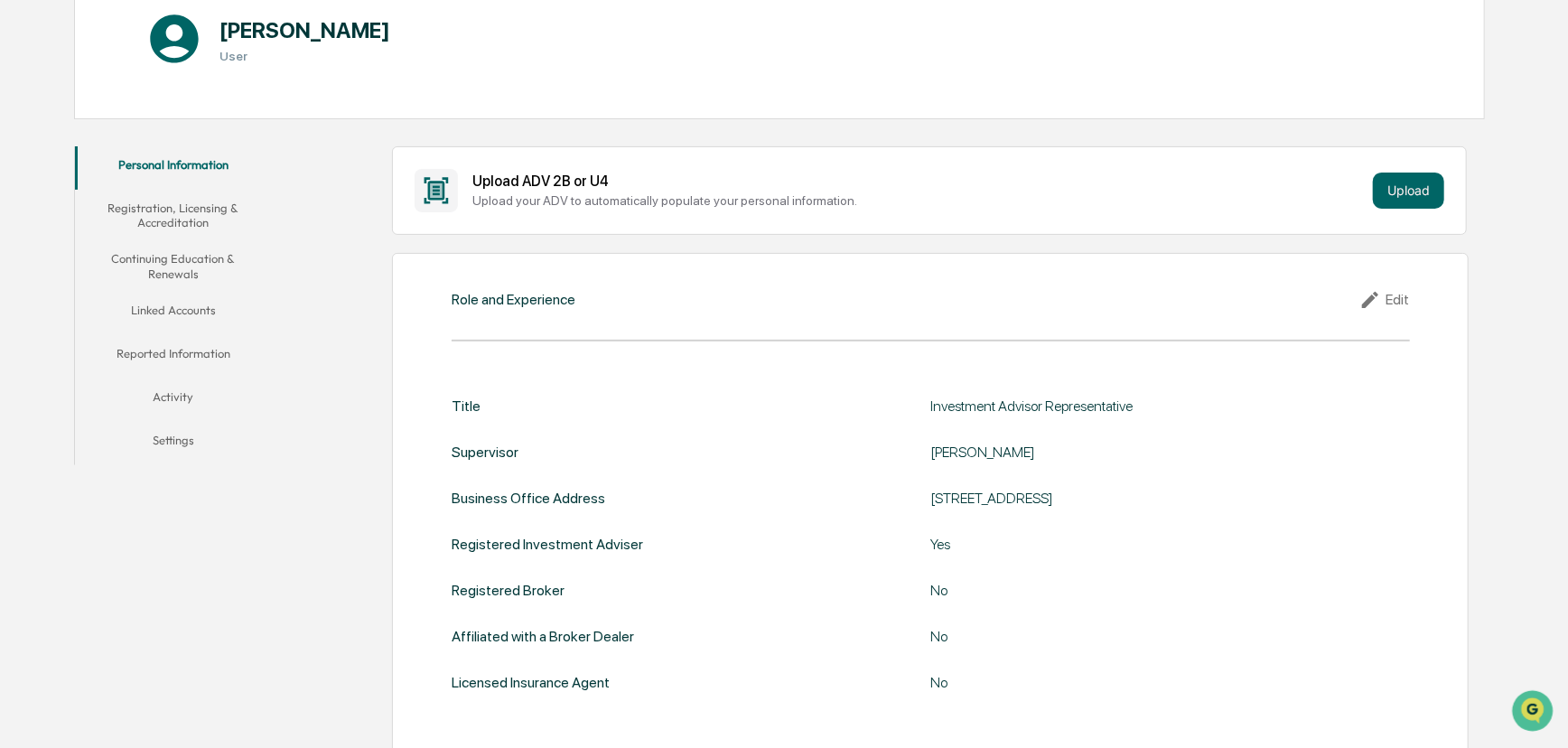
click at [197, 315] on button "Linked Accounts" at bounding box center [174, 312] width 197 height 43
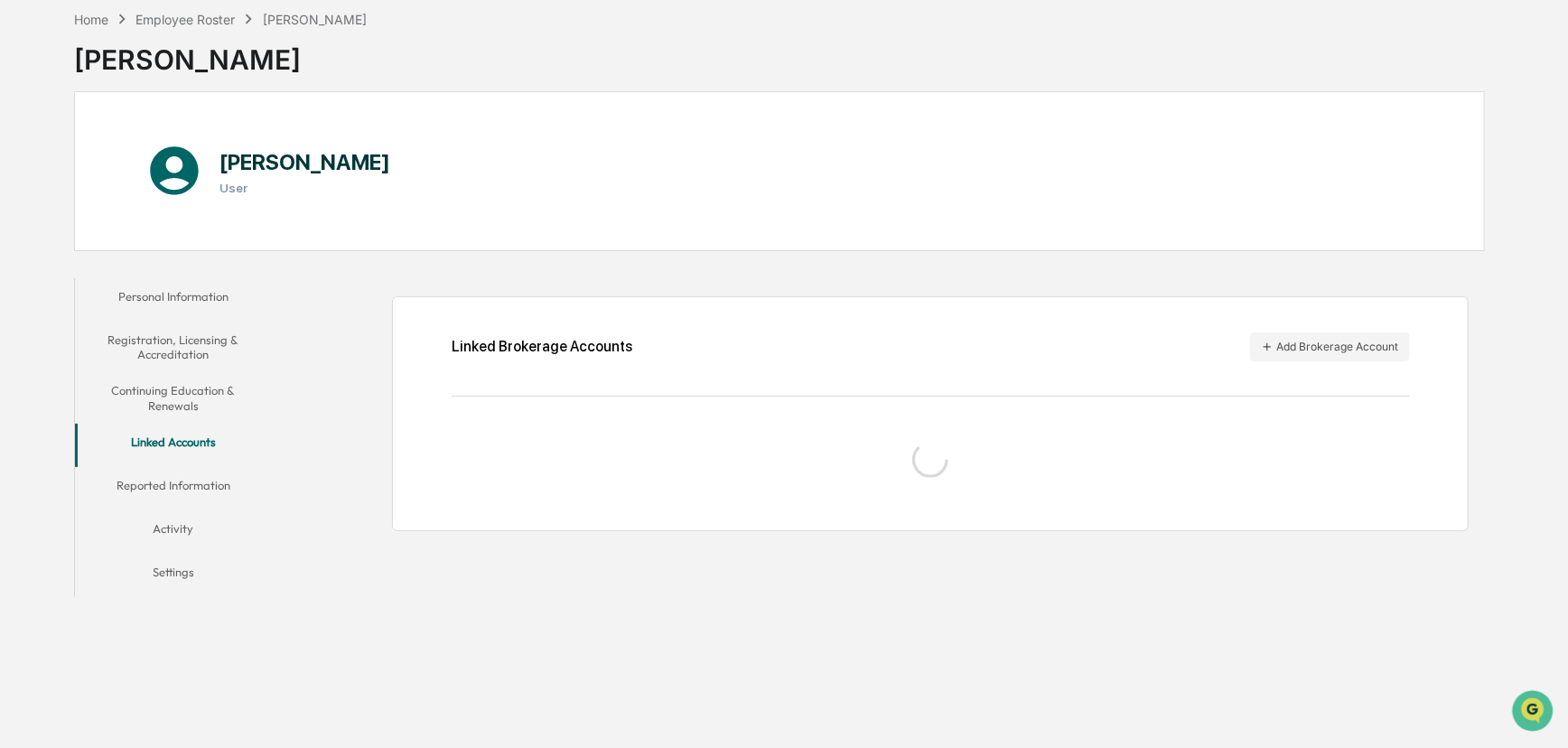
scroll to position [119, 0]
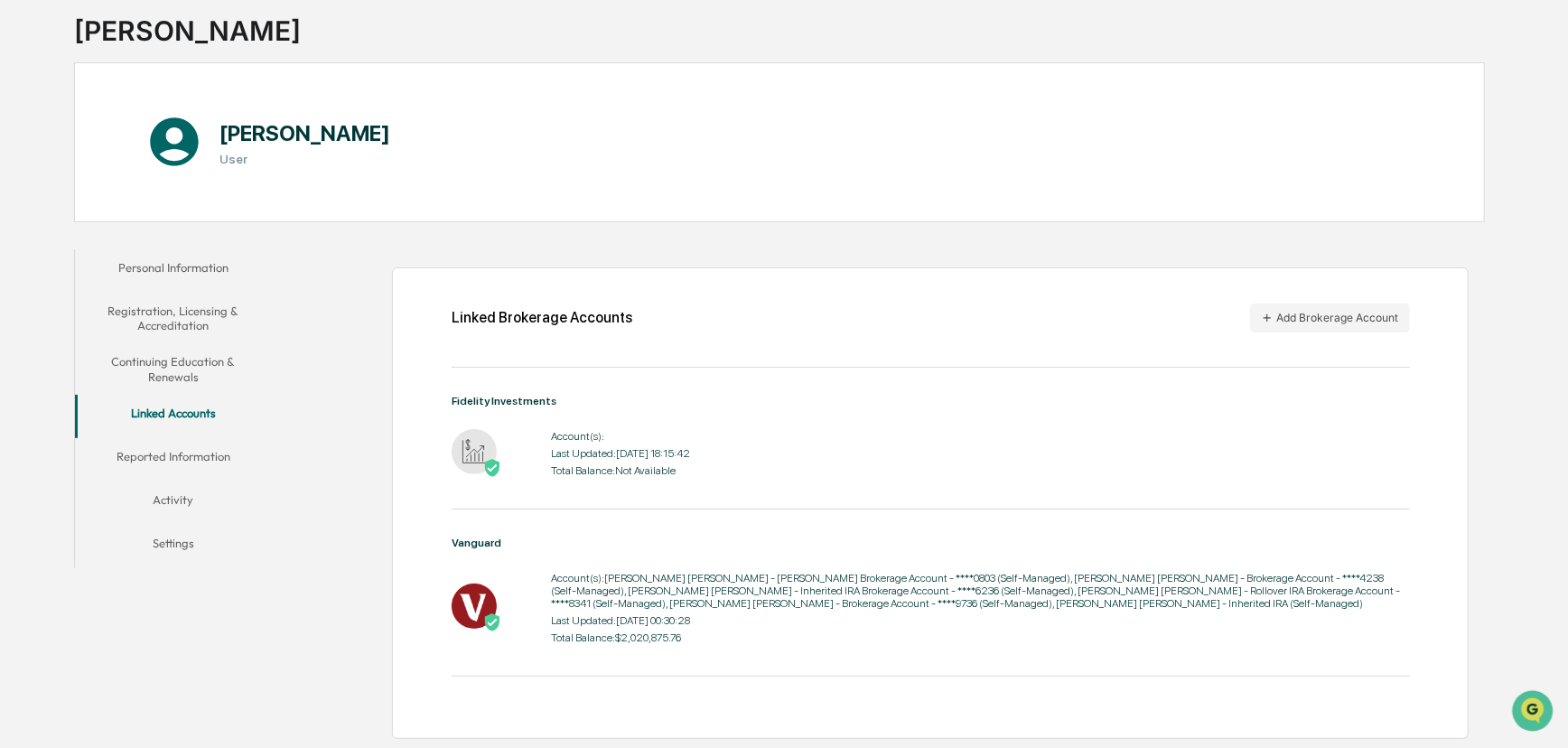
click at [603, 468] on div "Total Balance: Not Available" at bounding box center [620, 470] width 139 height 13
click at [858, 280] on div "Linked Brokerage Accounts Add Brokerage Account Fidelity Investments Account(s)…" at bounding box center [930, 503] width 1077 height 472
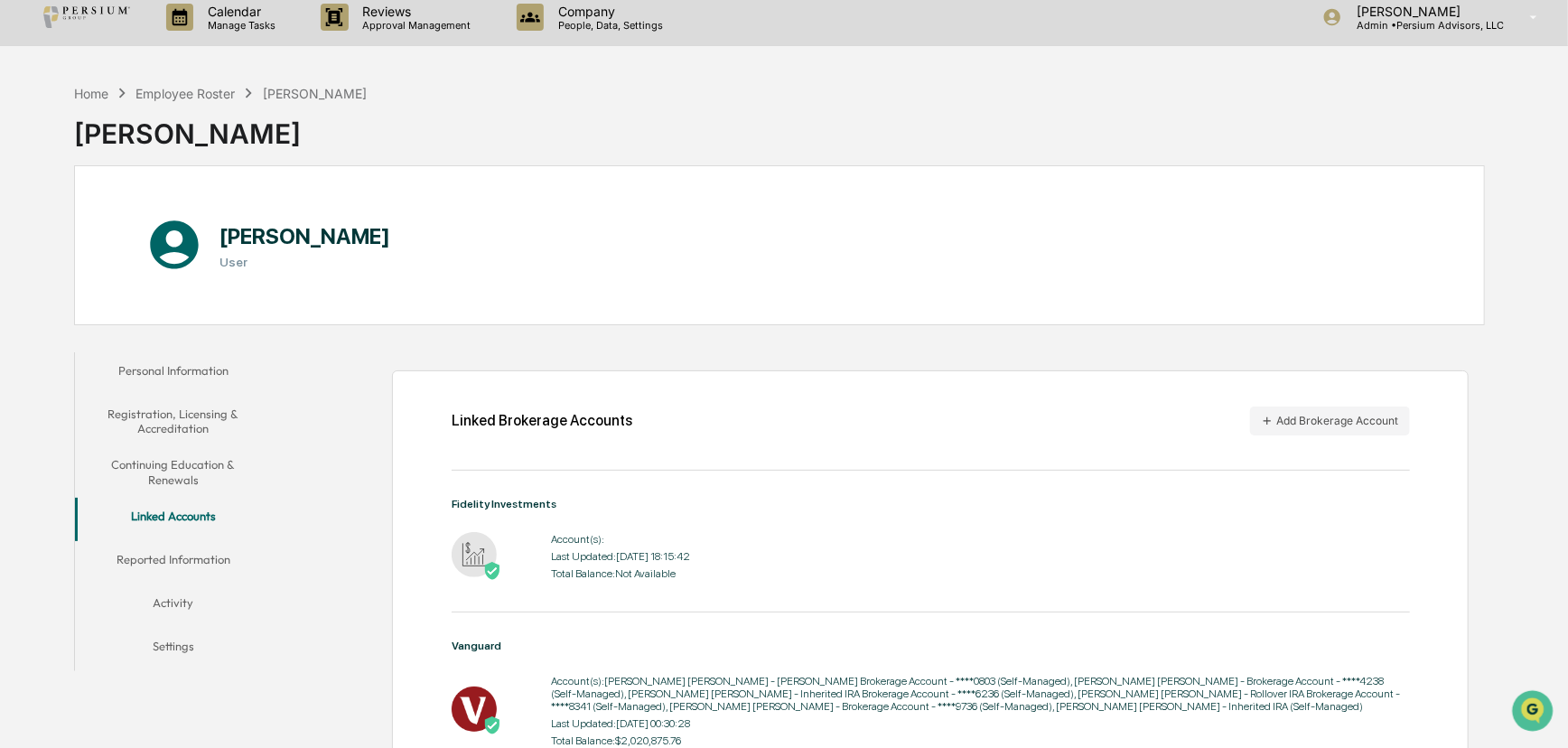
scroll to position [0, 0]
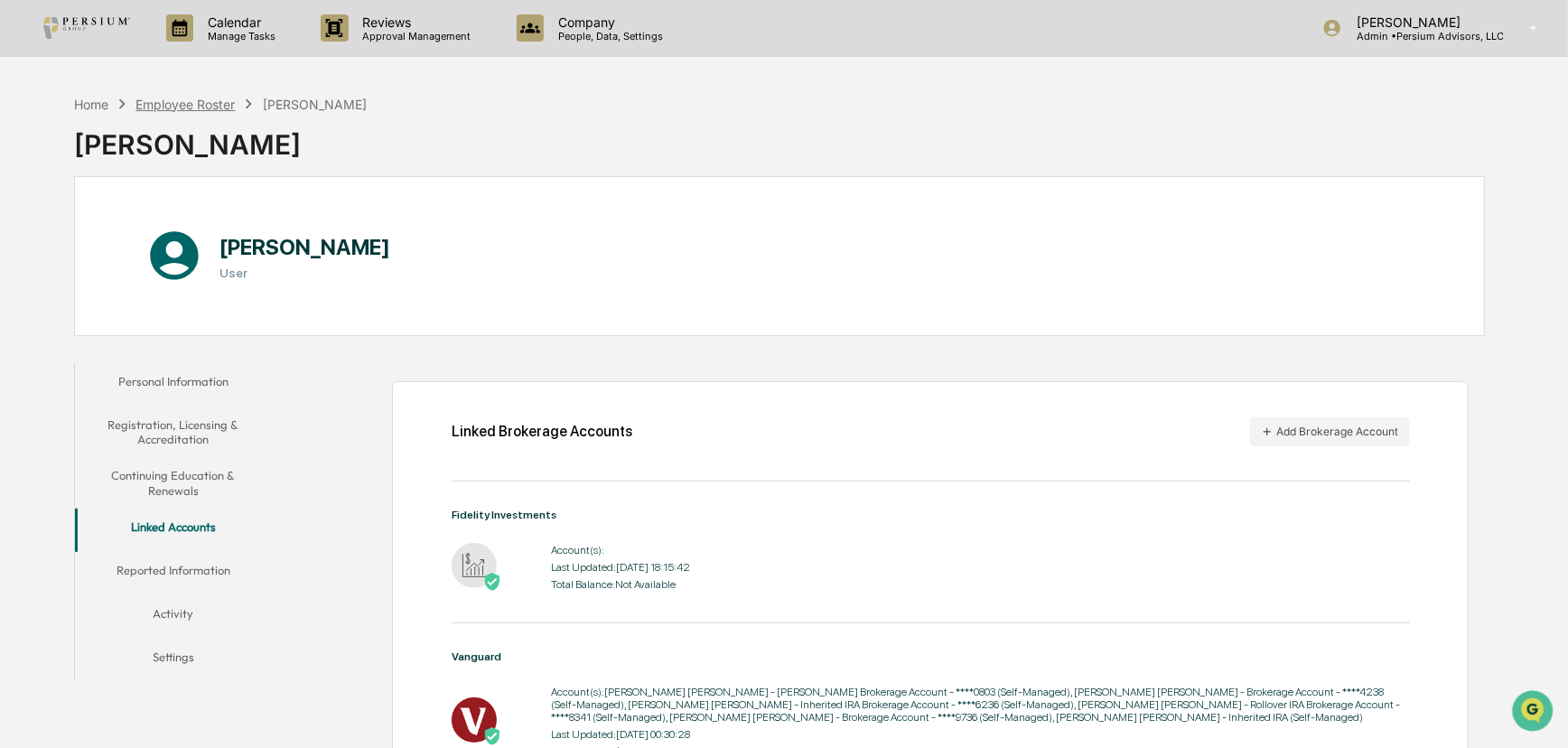
click at [173, 100] on div "Employee Roster" at bounding box center [184, 104] width 100 height 16
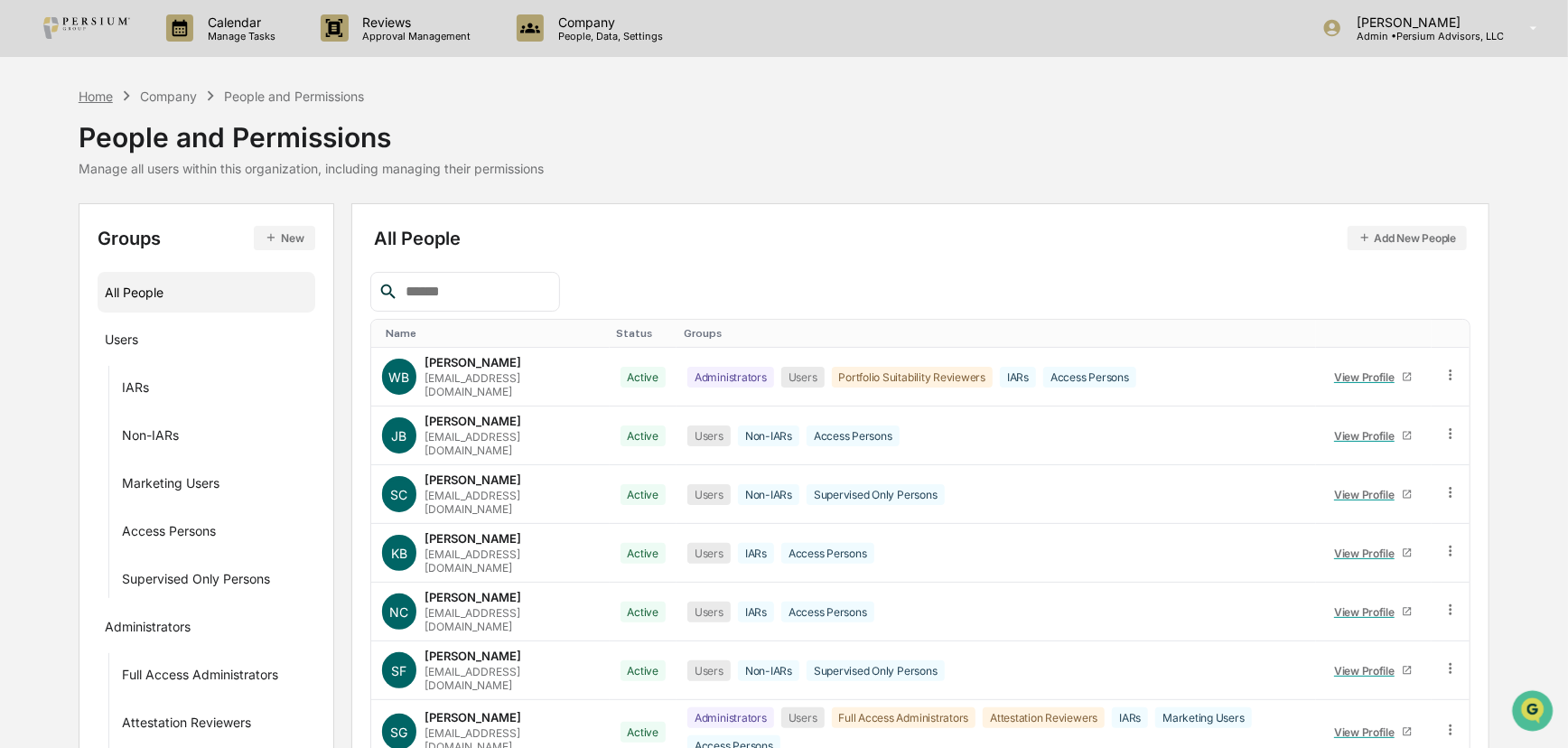
click at [95, 97] on div "Home" at bounding box center [96, 96] width 35 height 16
